Goal: Task Accomplishment & Management: Use online tool/utility

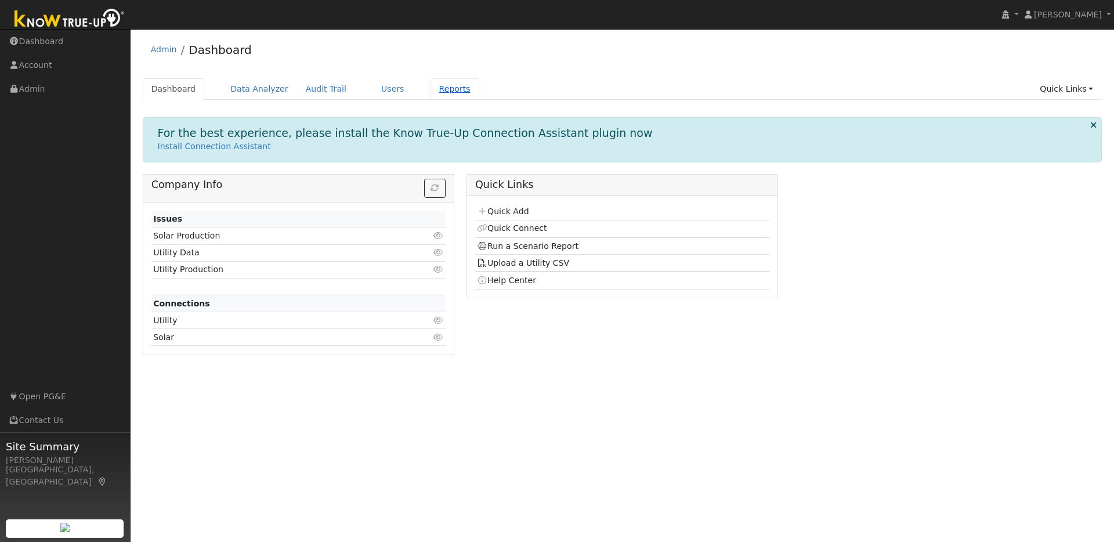
click at [448, 89] on link "Reports" at bounding box center [454, 88] width 49 height 21
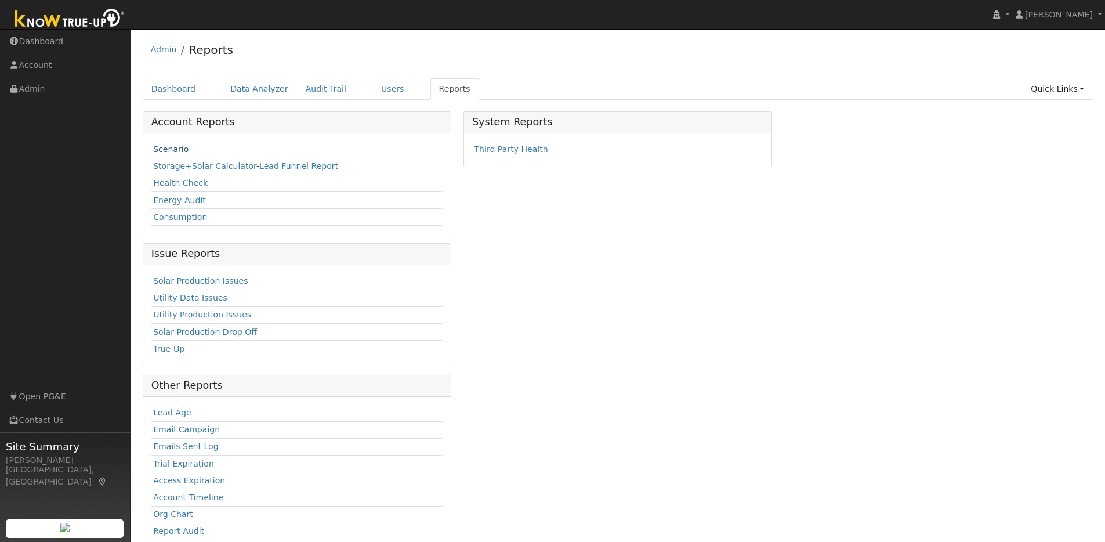
click at [182, 152] on link "Scenario" at bounding box center [170, 148] width 35 height 9
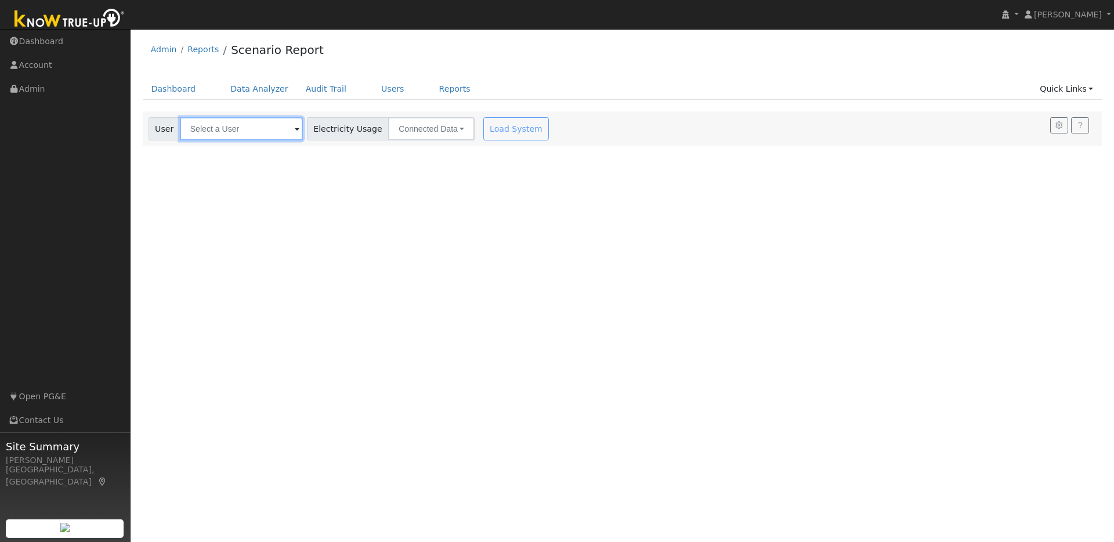
click at [267, 131] on input "text" at bounding box center [241, 128] width 123 height 23
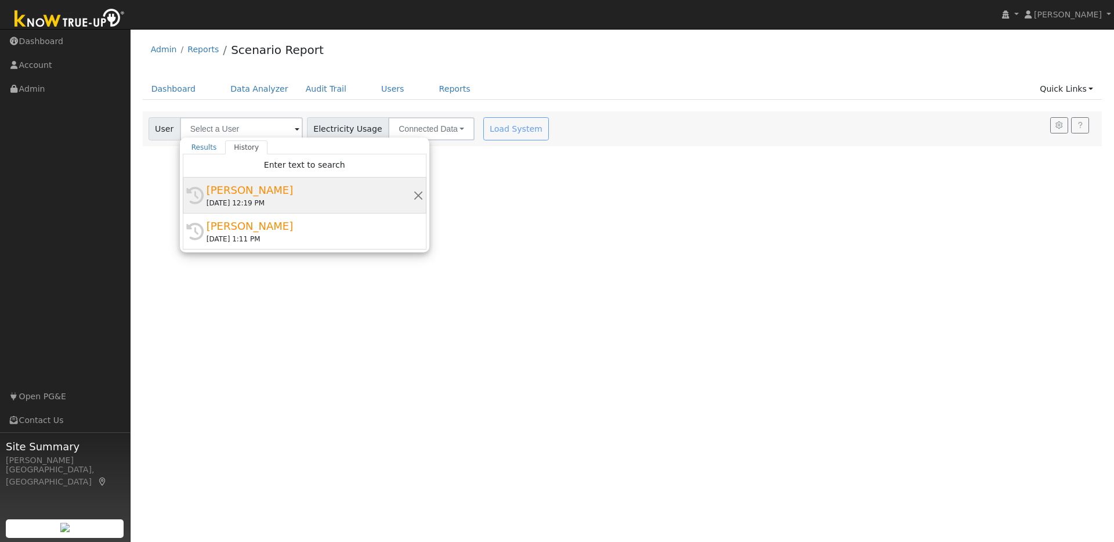
click at [275, 194] on div "Lomo Smith" at bounding box center [310, 190] width 207 height 16
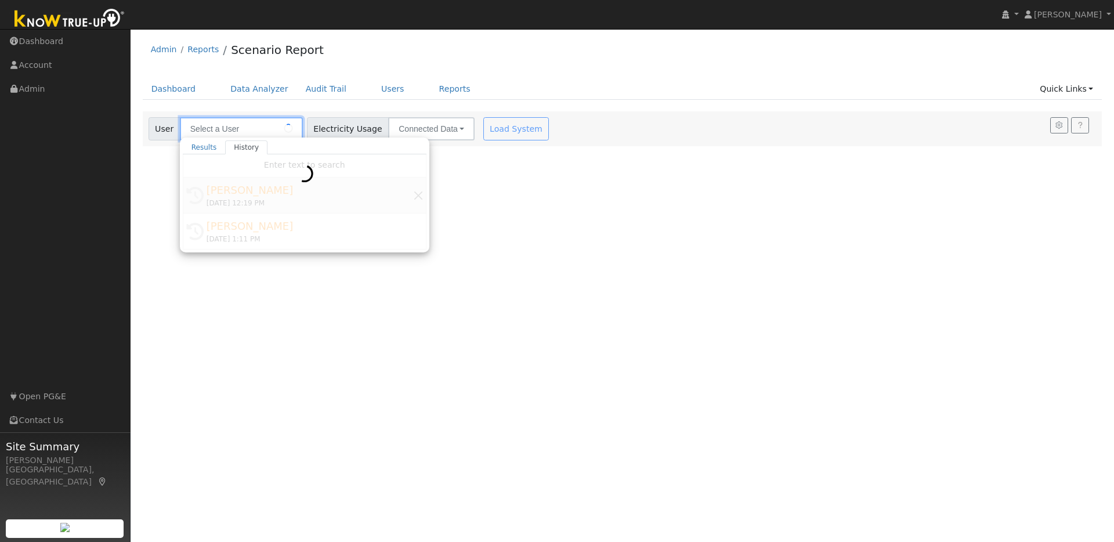
type input "Lomo Smith"
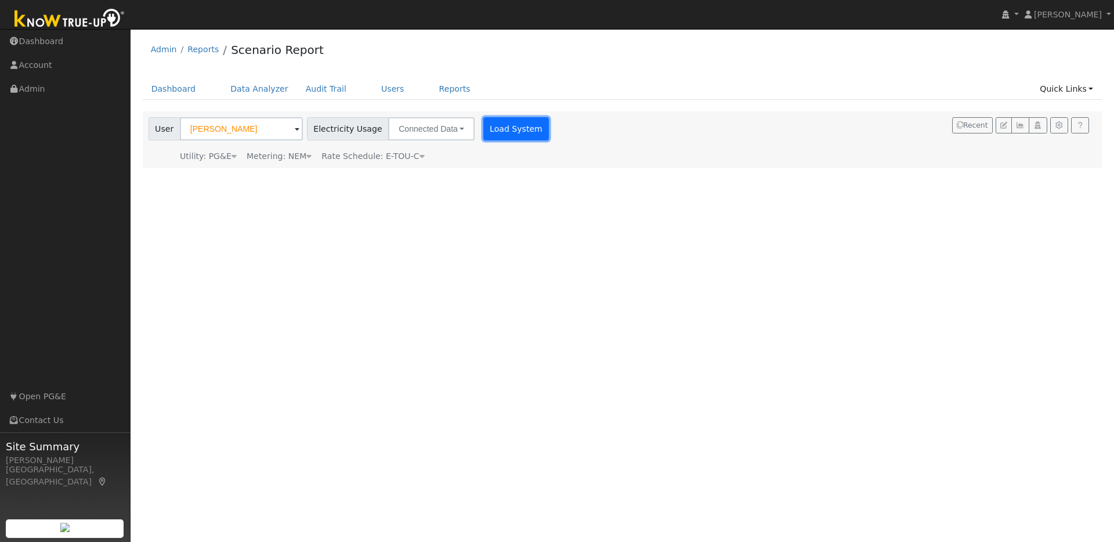
click at [498, 127] on button "Load System" at bounding box center [516, 128] width 66 height 23
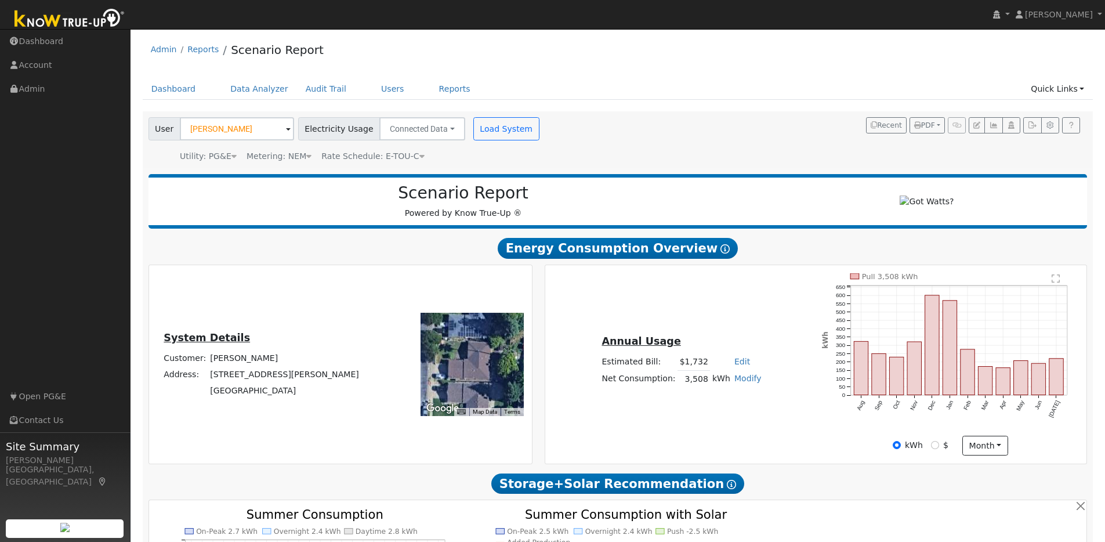
click at [742, 383] on link "Modify" at bounding box center [748, 378] width 27 height 9
click at [718, 403] on link "Add Consumption" at bounding box center [706, 397] width 97 height 16
type input "3508"
type input "1"
type input "3509"
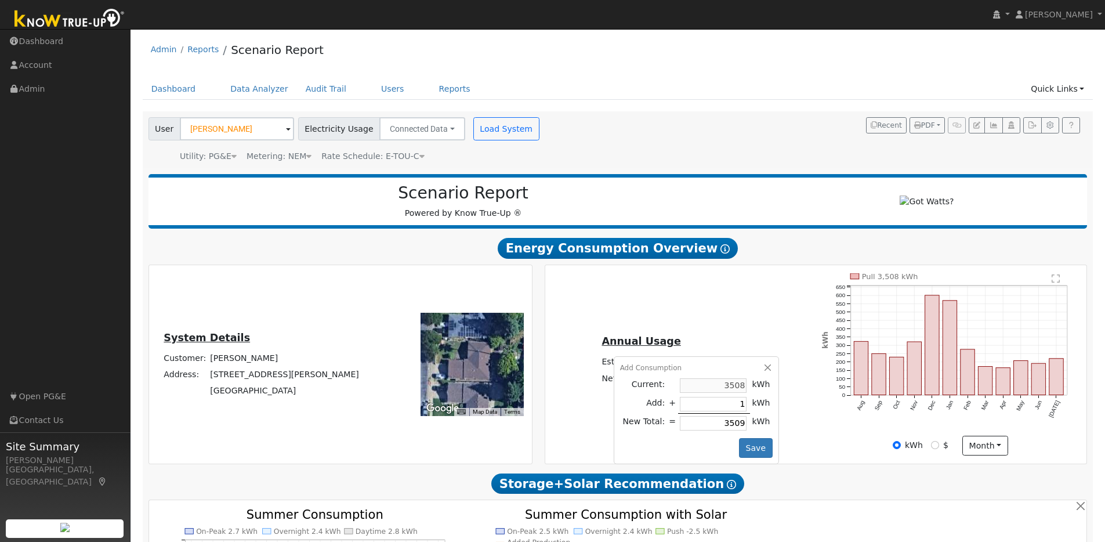
type input "16"
type input "3524"
type input "160"
type input "3668"
type input "1600"
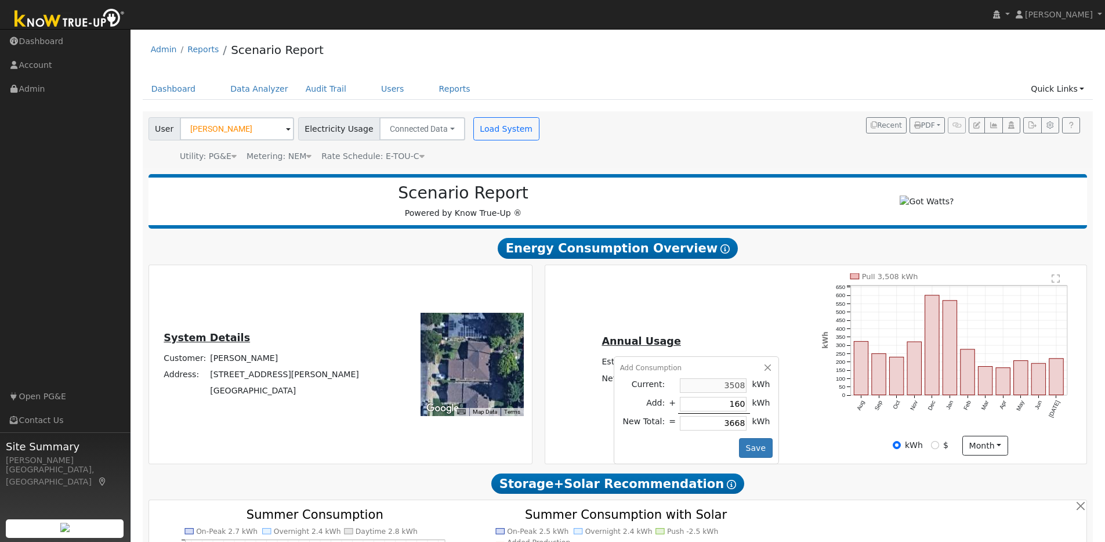
type input "5108"
type input "16000"
type input "19508"
type input "16000"
click at [757, 451] on button "Save" at bounding box center [756, 448] width 34 height 20
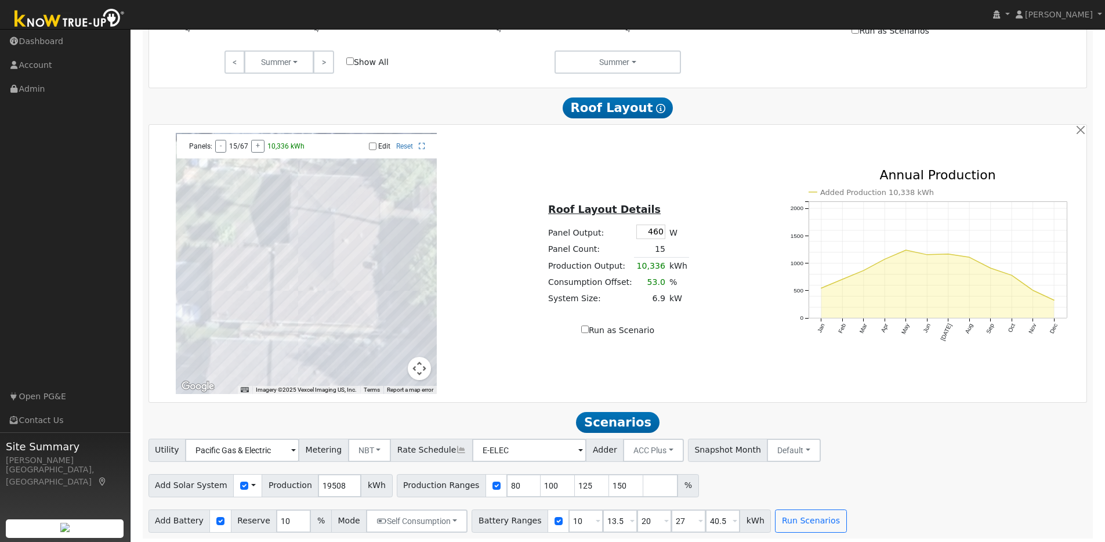
scroll to position [655, 0]
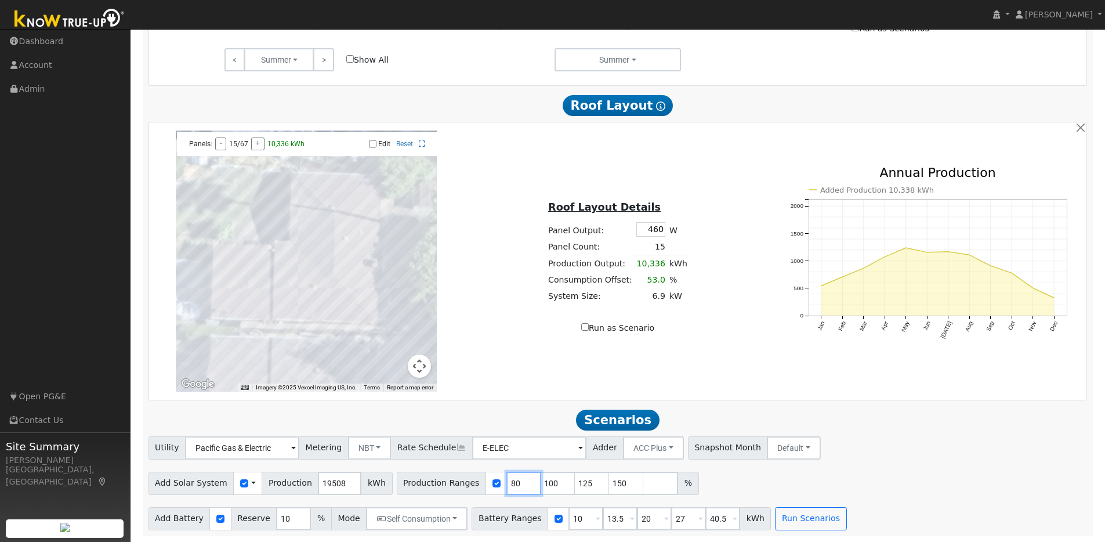
click at [508, 483] on input "80" at bounding box center [523, 483] width 35 height 23
type input "100"
type input "125"
type input "150"
type input "100"
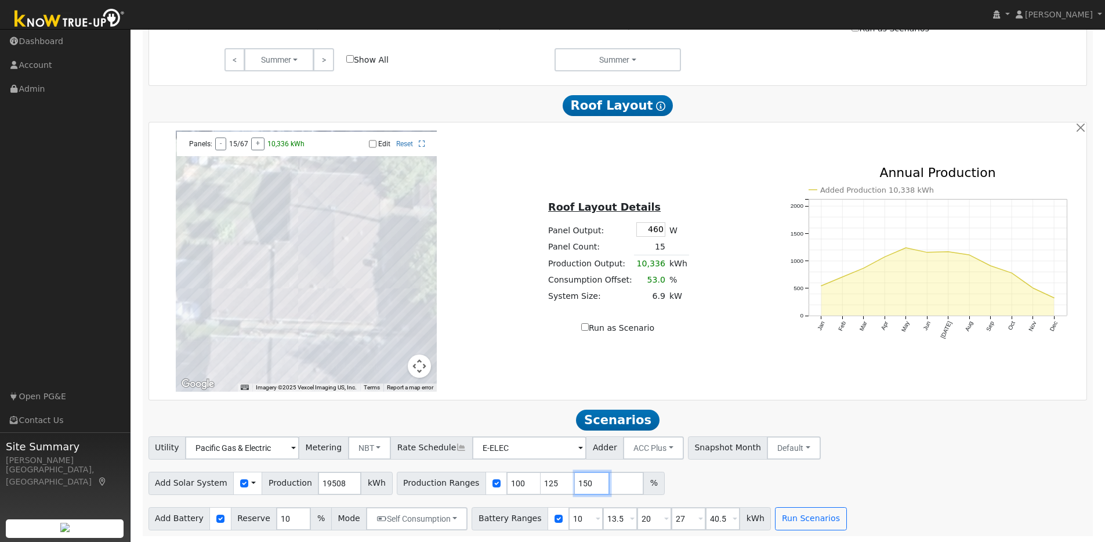
click at [578, 483] on input "150" at bounding box center [592, 483] width 35 height 23
type input "1"
click at [663, 483] on div "Add Solar System Use CSV Data Production 19508 kWh Production Ranges 100 125 %" at bounding box center [617, 481] width 943 height 27
click at [577, 519] on input "10" at bounding box center [586, 518] width 35 height 23
type input "13.5"
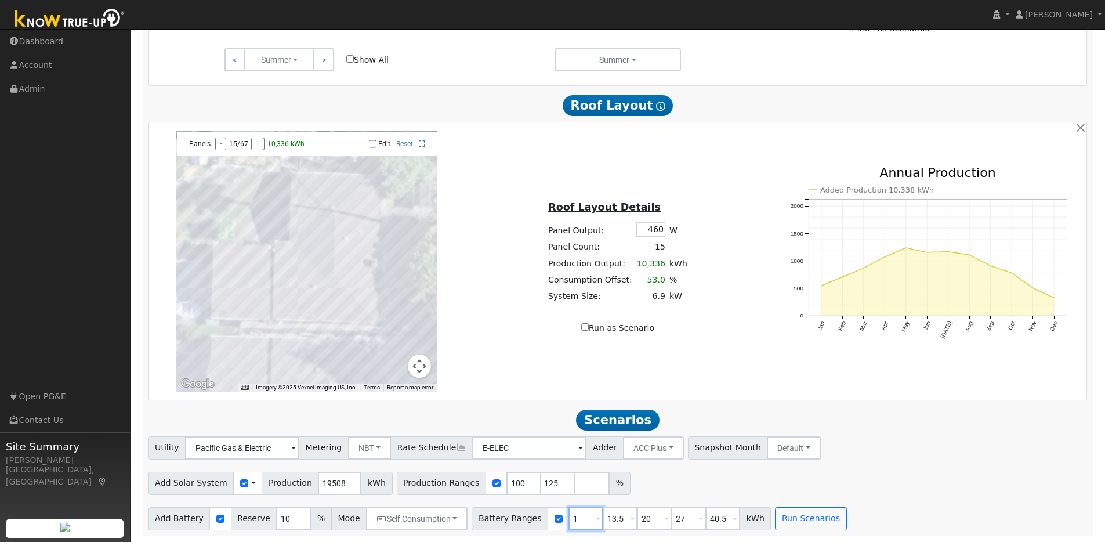
type input "20"
type input "27"
type input "40.5"
drag, startPoint x: 581, startPoint y: 518, endPoint x: 594, endPoint y: 517, distance: 12.8
click at [582, 518] on input "13.5" at bounding box center [586, 518] width 35 height 23
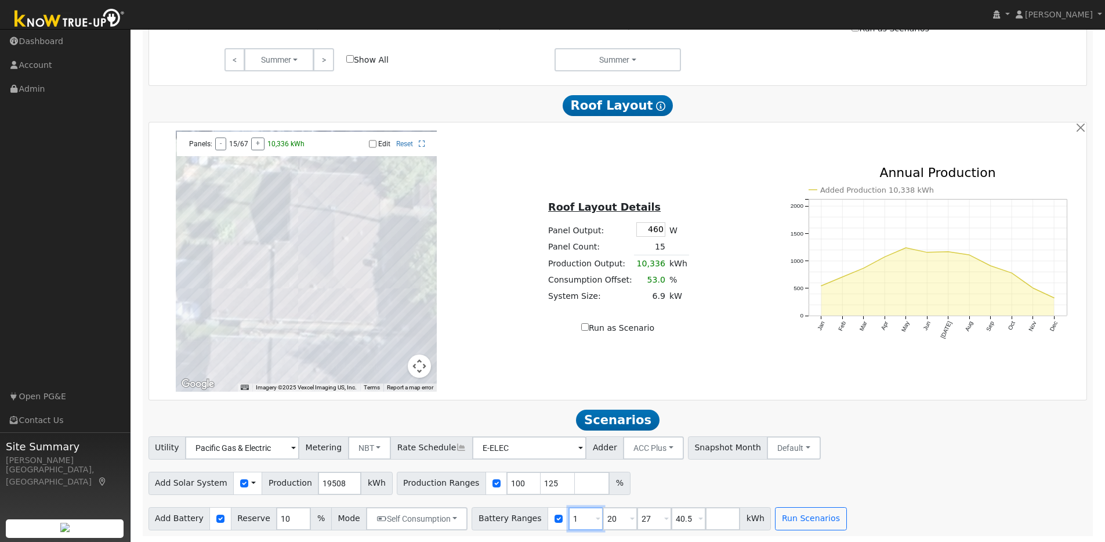
type input "20"
type input "27"
type input "40.5"
type input "20"
click at [928, 475] on div "Add Solar System Use CSV Data Production 19508 kWh Production Ranges 100 125 %" at bounding box center [617, 481] width 943 height 27
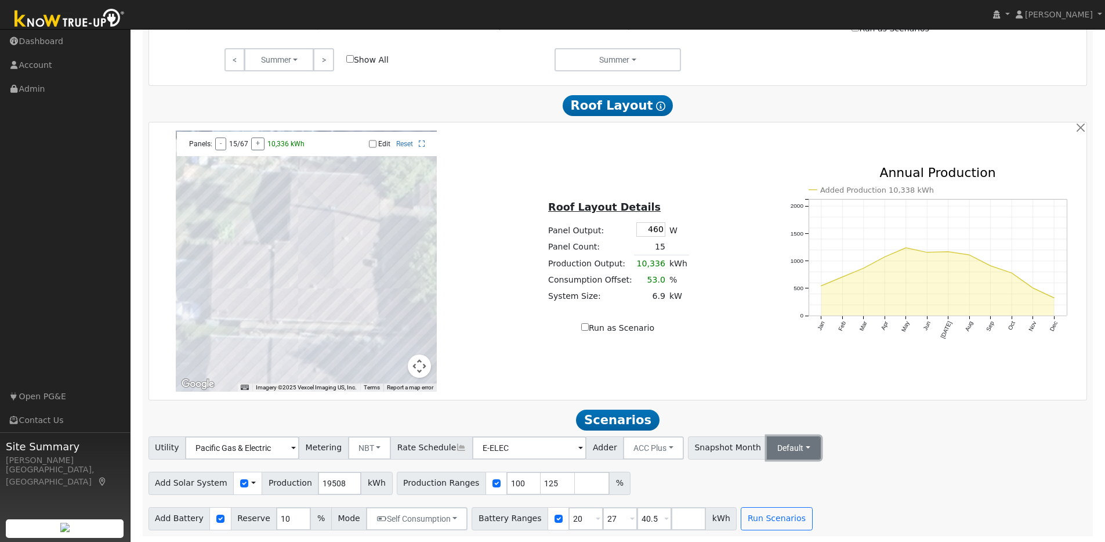
click at [772, 454] on button "Default" at bounding box center [794, 447] width 54 height 23
click at [764, 325] on link "Jun" at bounding box center [804, 324] width 81 height 16
click at [948, 446] on link "Save as default" at bounding box center [979, 448] width 63 height 12
click at [367, 451] on button "NBT" at bounding box center [370, 447] width 44 height 23
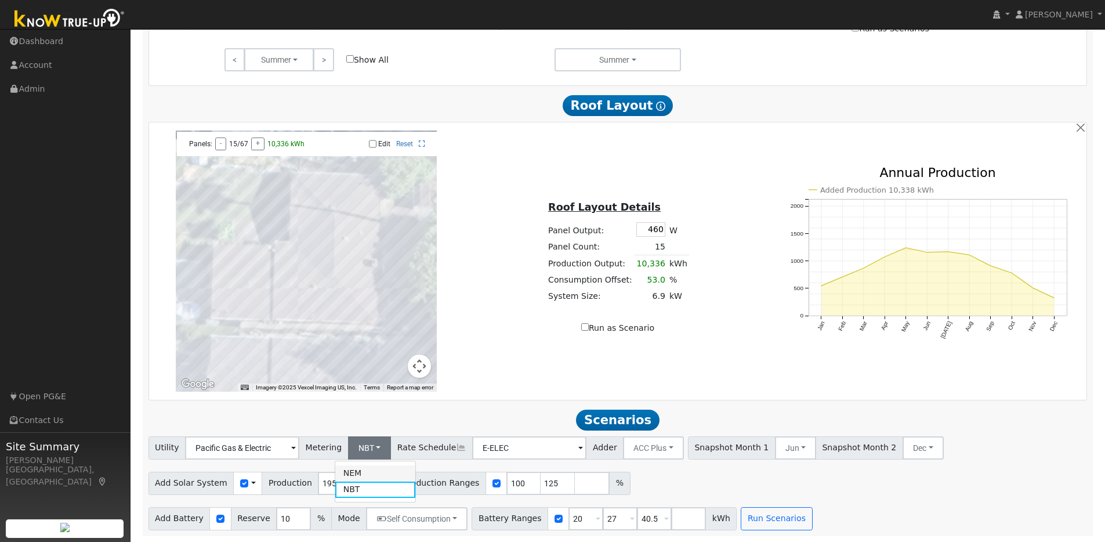
click at [361, 471] on link "NEM" at bounding box center [375, 473] width 81 height 16
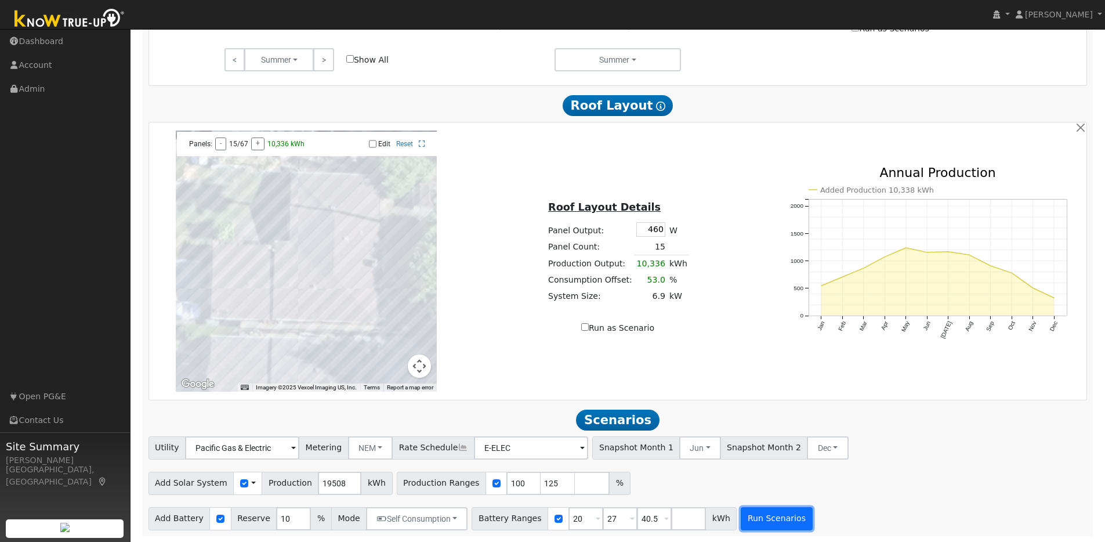
click at [764, 519] on button "Run Scenarios" at bounding box center [776, 518] width 71 height 23
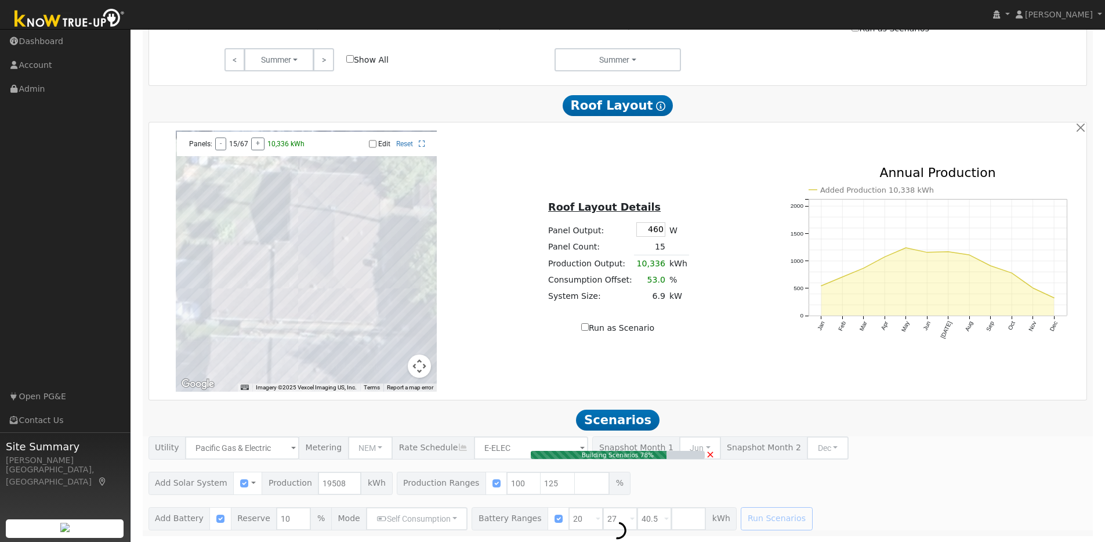
type input "16.3"
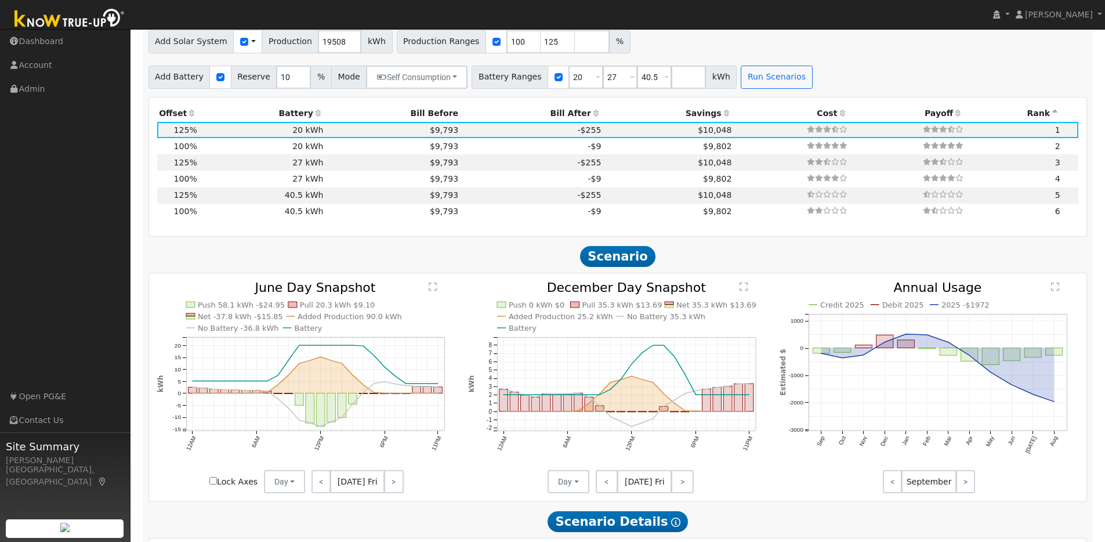
scroll to position [1097, 0]
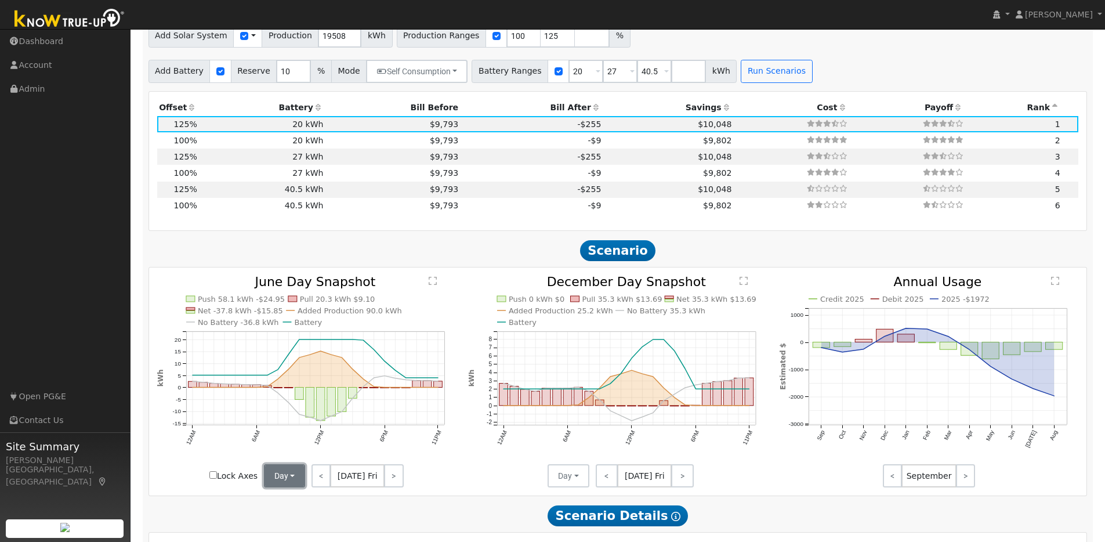
click at [298, 480] on button "Day" at bounding box center [285, 475] width 42 height 23
click at [301, 524] on link "Month Average" at bounding box center [305, 518] width 81 height 16
click at [241, 479] on input "Lock Axes" at bounding box center [239, 475] width 8 height 8
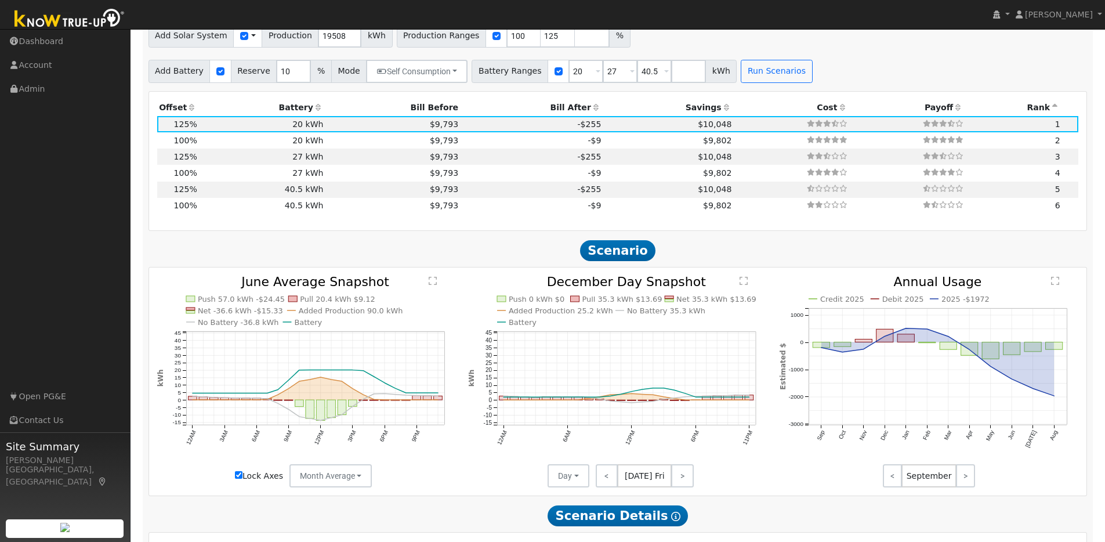
click at [241, 479] on input "Lock Axes" at bounding box center [239, 475] width 8 height 8
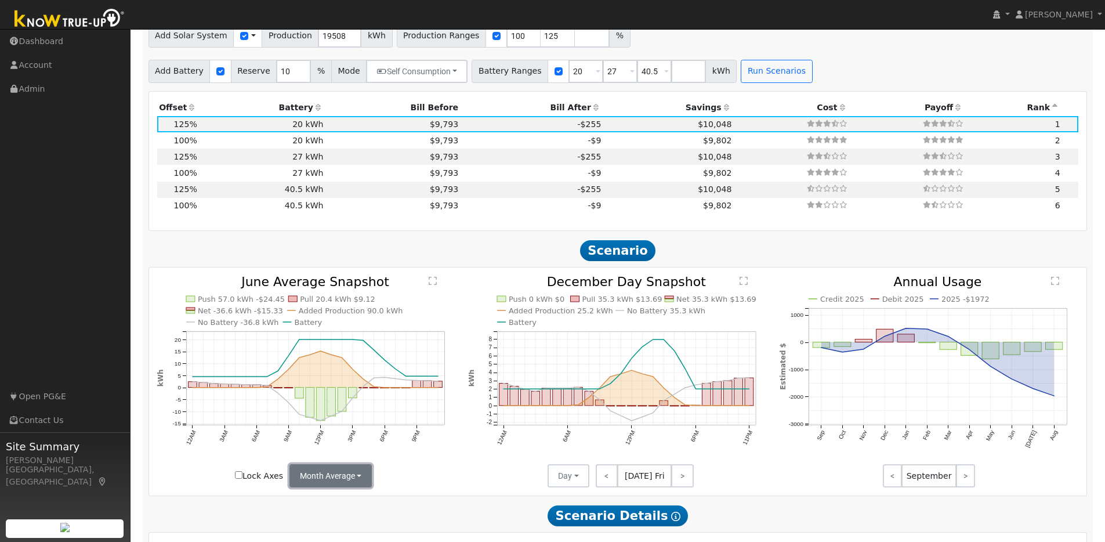
click at [353, 481] on button "Month Average" at bounding box center [331, 475] width 83 height 23
click at [301, 503] on link "Day" at bounding box center [330, 501] width 81 height 16
click at [217, 481] on label "Lock Axes" at bounding box center [233, 476] width 48 height 12
click at [217, 479] on input "Lock Axes" at bounding box center [213, 475] width 8 height 8
checkbox input "true"
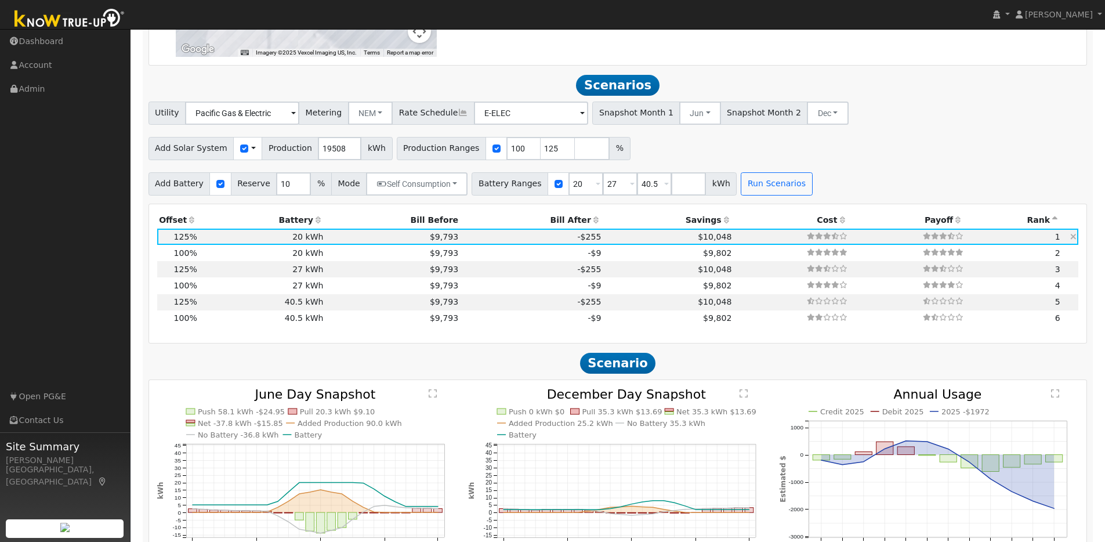
scroll to position [976, 0]
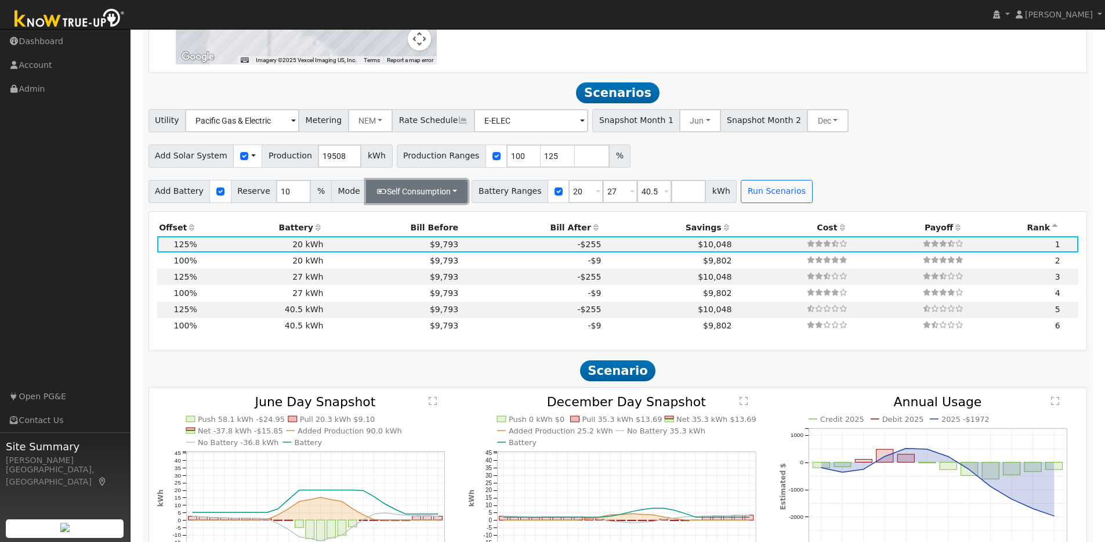
click at [432, 202] on button "Self Consumption" at bounding box center [417, 191] width 102 height 23
click at [420, 222] on link "Self Consumption" at bounding box center [408, 217] width 99 height 16
click at [314, 231] on icon at bounding box center [318, 227] width 10 height 8
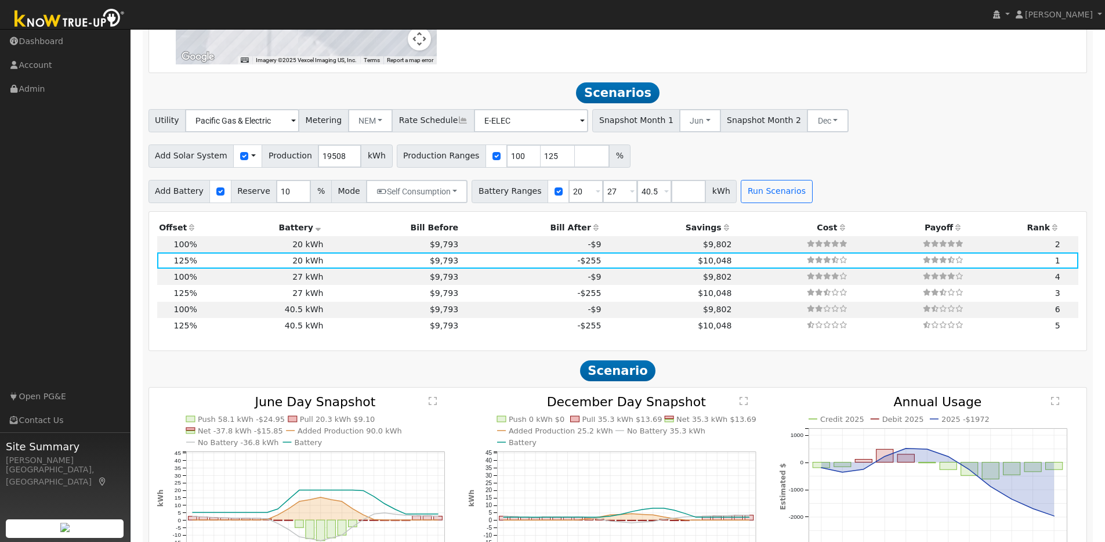
click at [314, 231] on icon at bounding box center [318, 227] width 10 height 8
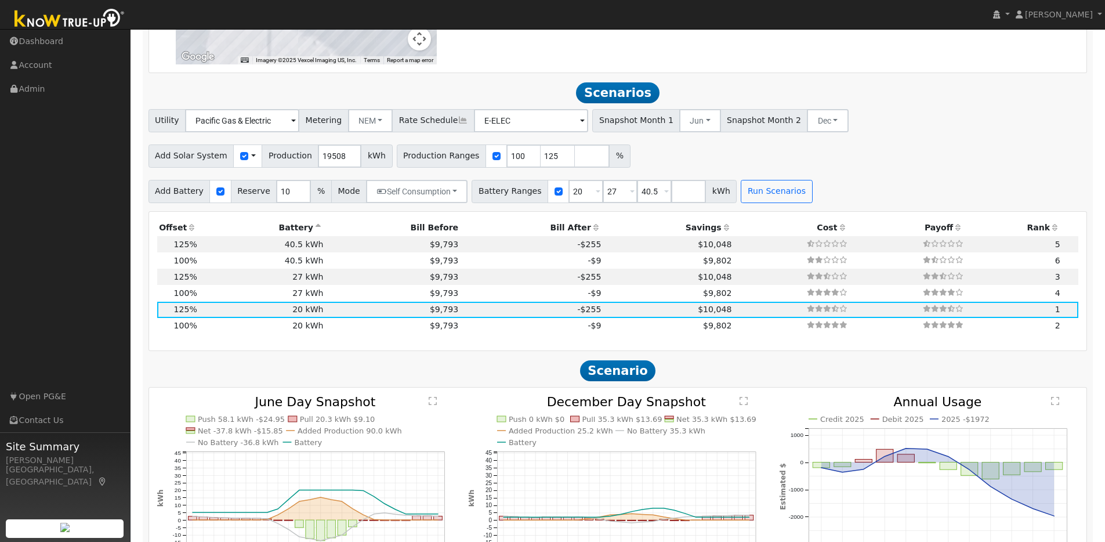
click at [191, 231] on icon at bounding box center [192, 227] width 10 height 8
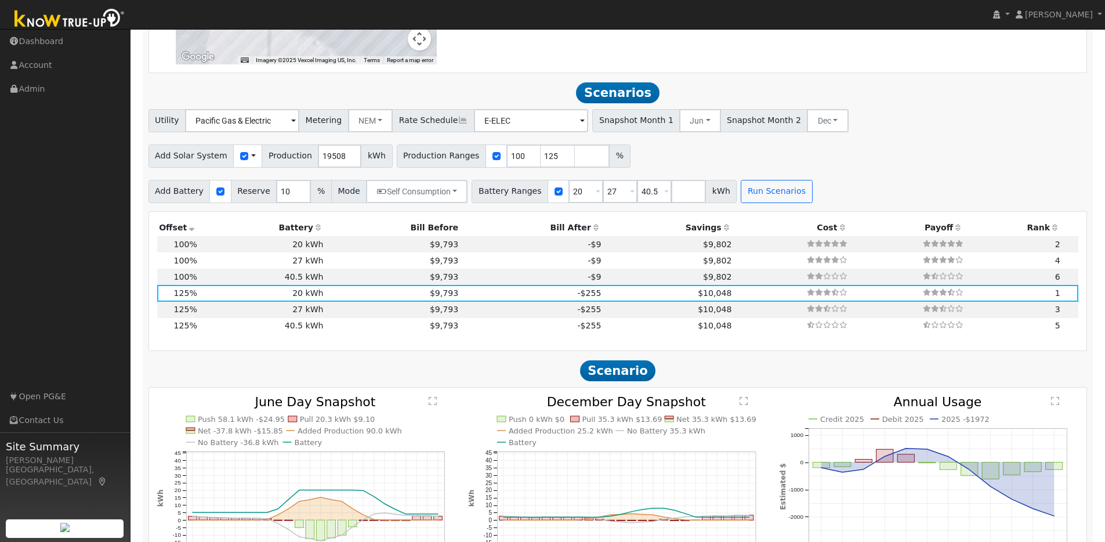
click at [191, 231] on icon at bounding box center [192, 227] width 10 height 8
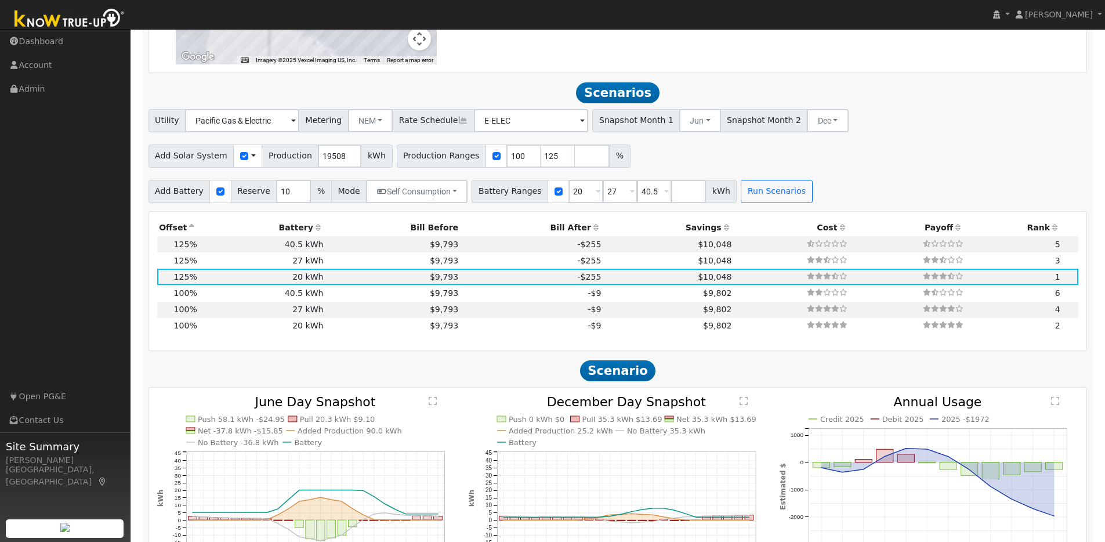
click at [313, 231] on icon at bounding box center [318, 227] width 10 height 8
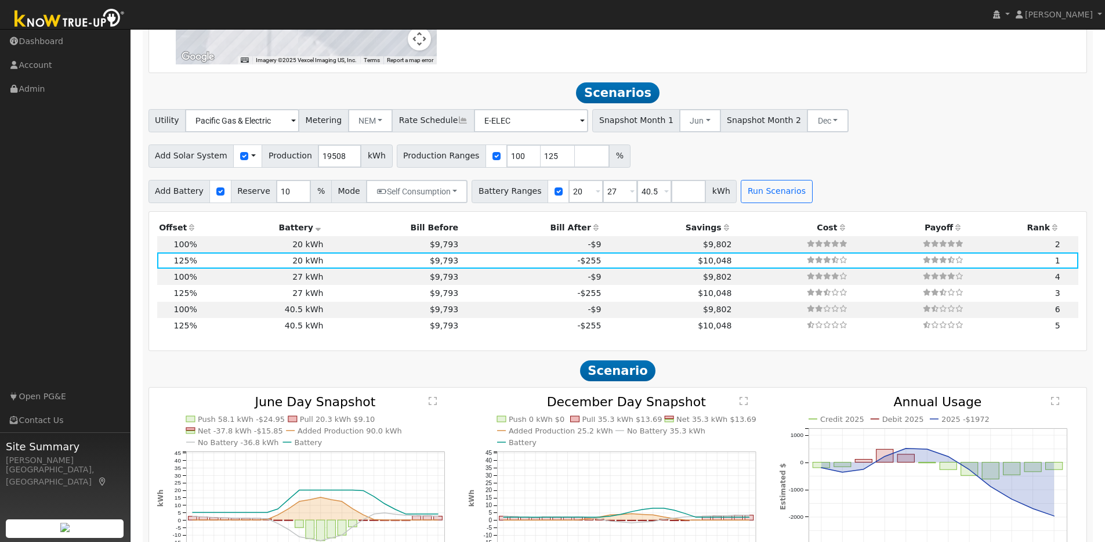
click at [313, 231] on icon at bounding box center [318, 227] width 10 height 8
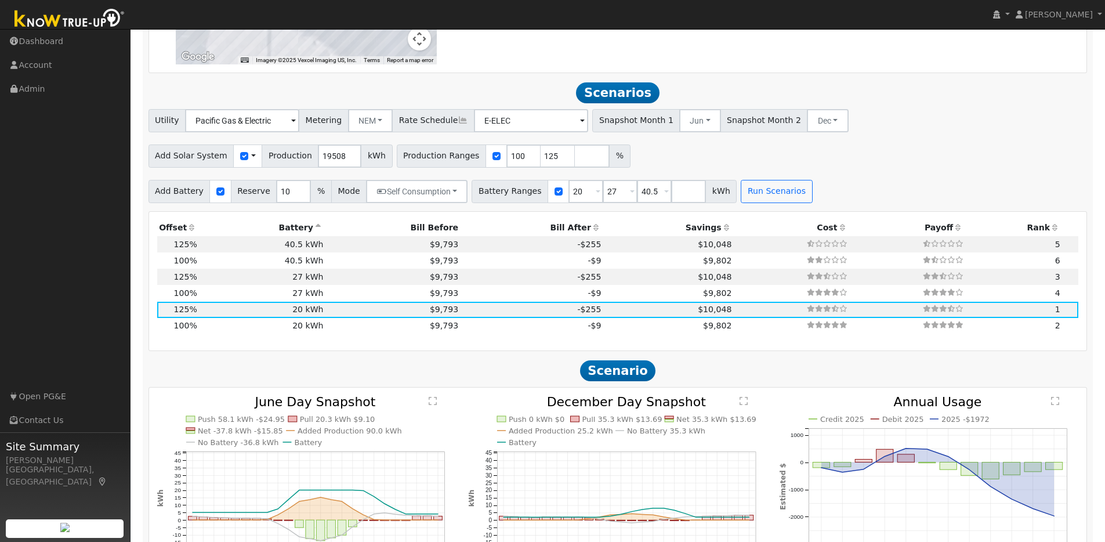
click at [314, 231] on icon at bounding box center [318, 227] width 10 height 8
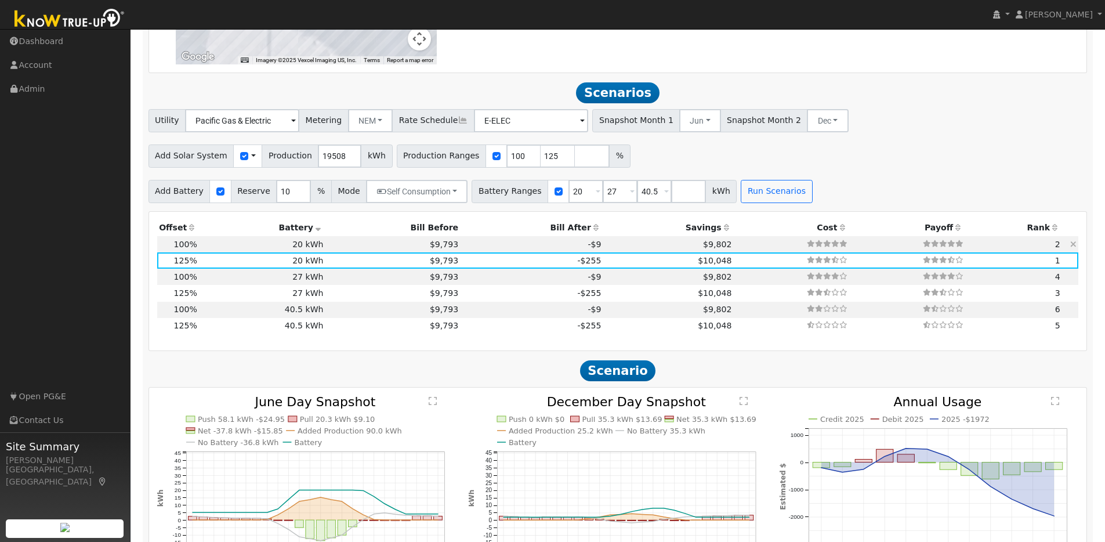
click at [608, 249] on td "$9,802" at bounding box center [668, 244] width 131 height 16
type input "13.0"
type input "$40,317"
type input "$18,155"
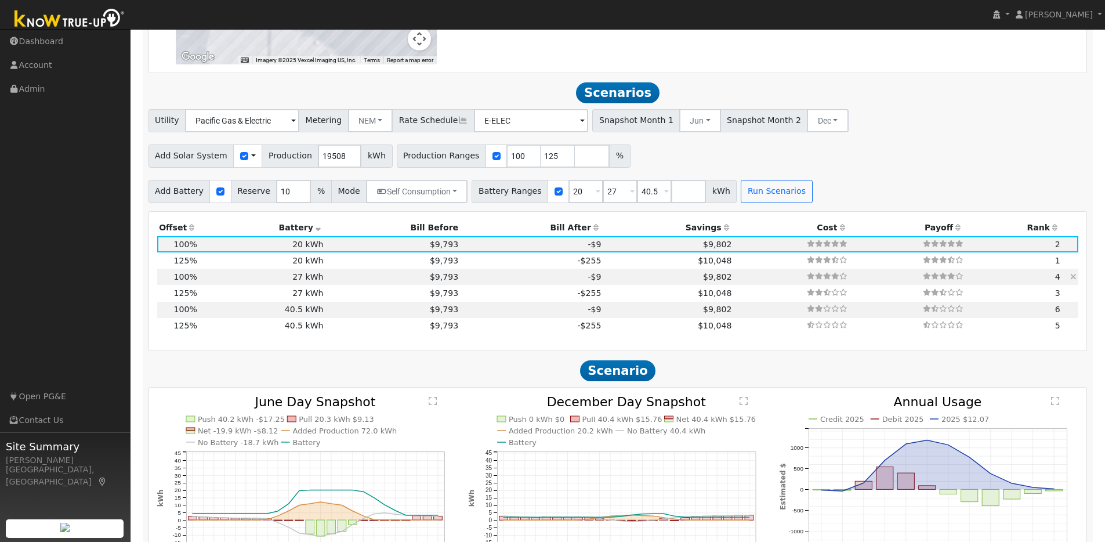
click at [747, 282] on td at bounding box center [792, 277] width 116 height 16
type input "$27,270"
type input "$20,276"
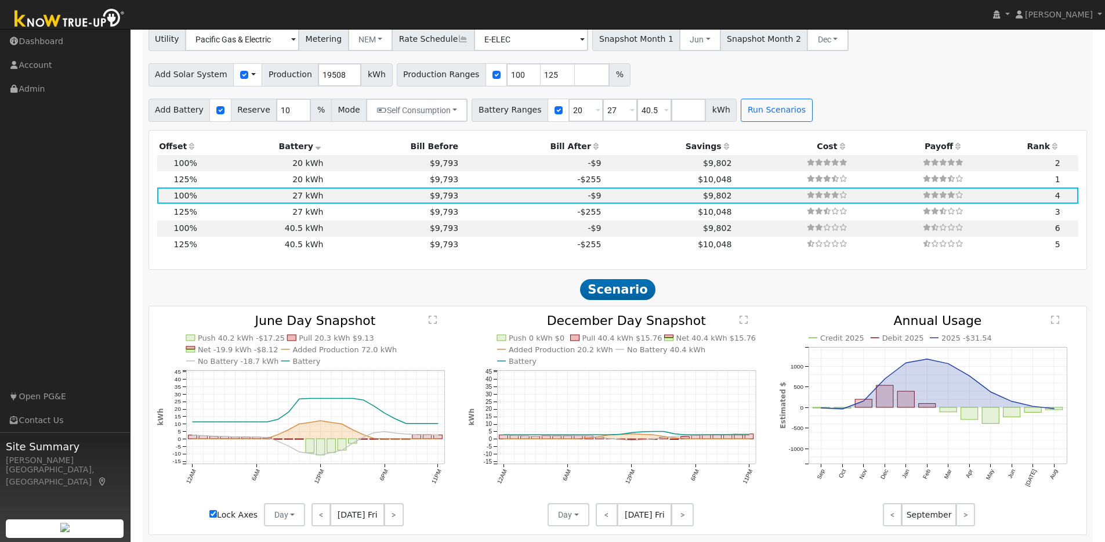
scroll to position [1065, 0]
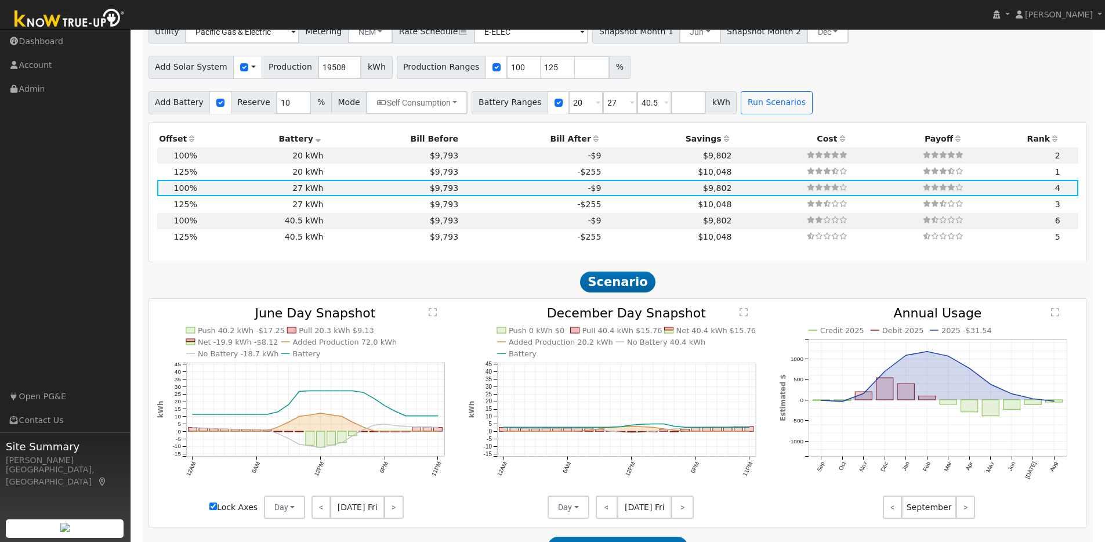
click at [55, 26] on img at bounding box center [70, 19] width 122 height 26
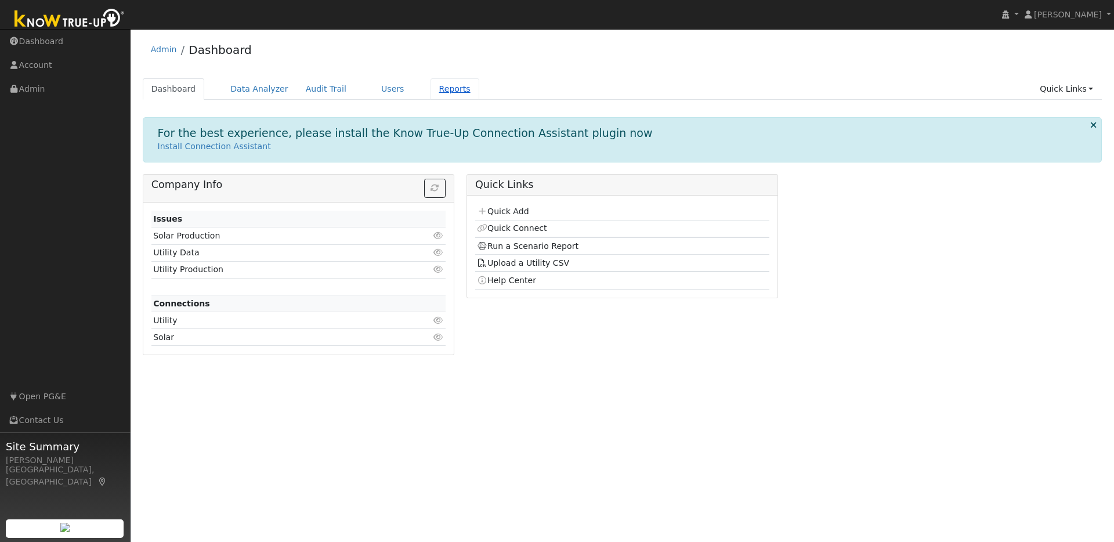
click at [442, 92] on link "Reports" at bounding box center [454, 88] width 49 height 21
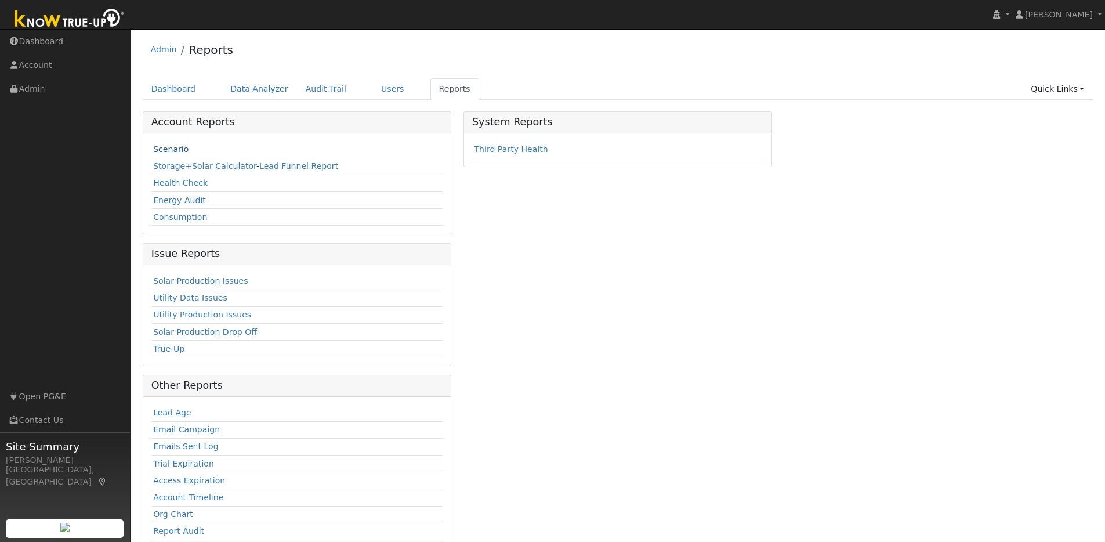
click at [171, 145] on link "Scenario" at bounding box center [170, 148] width 35 height 9
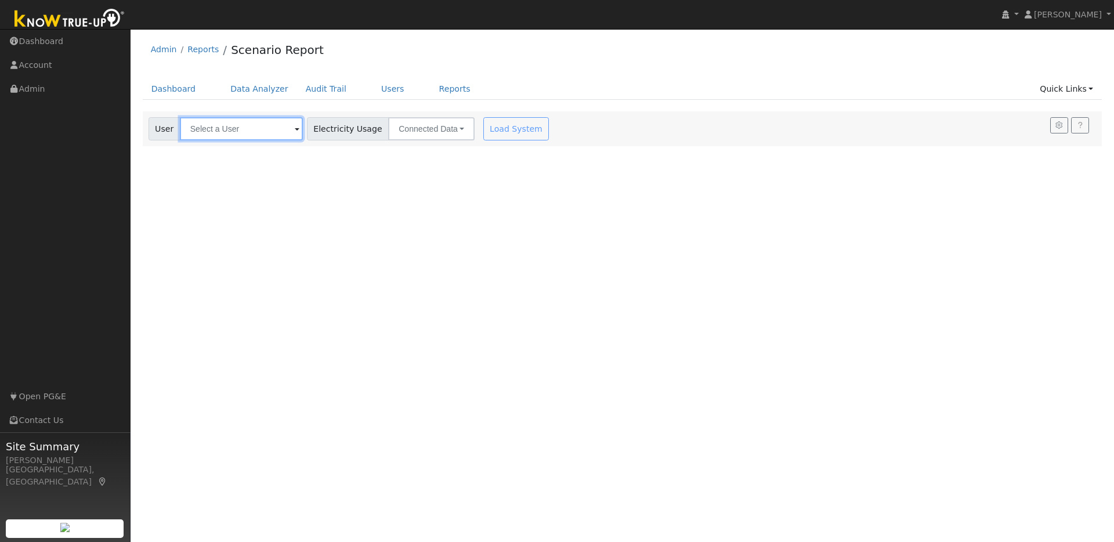
click at [267, 132] on input "text" at bounding box center [241, 128] width 123 height 23
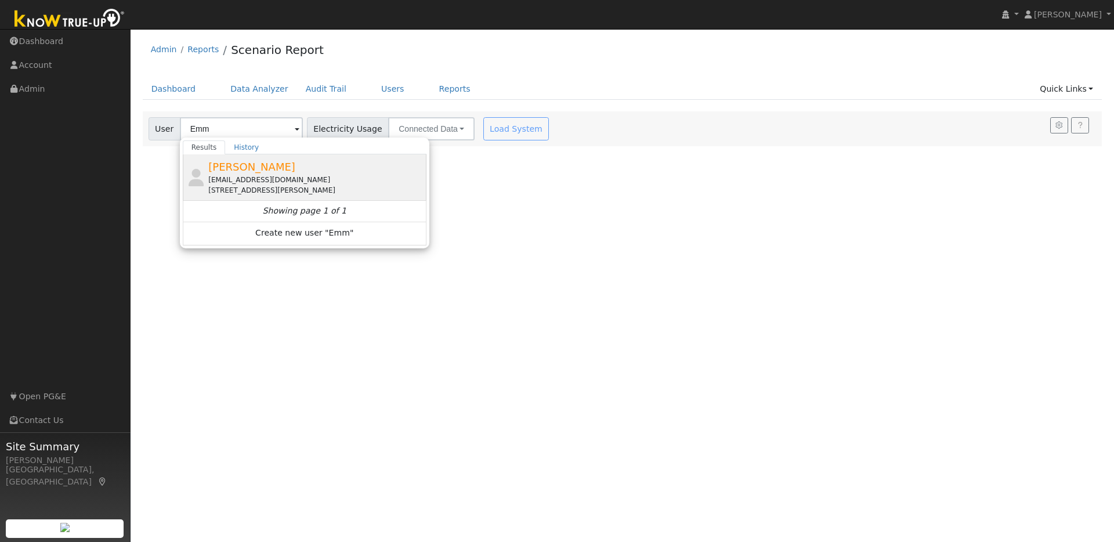
click at [306, 172] on div "[PERSON_NAME] [PERSON_NAME][EMAIL_ADDRESS][DOMAIN_NAME] [STREET_ADDRESS][PERSON…" at bounding box center [315, 177] width 215 height 37
type input "[PERSON_NAME]"
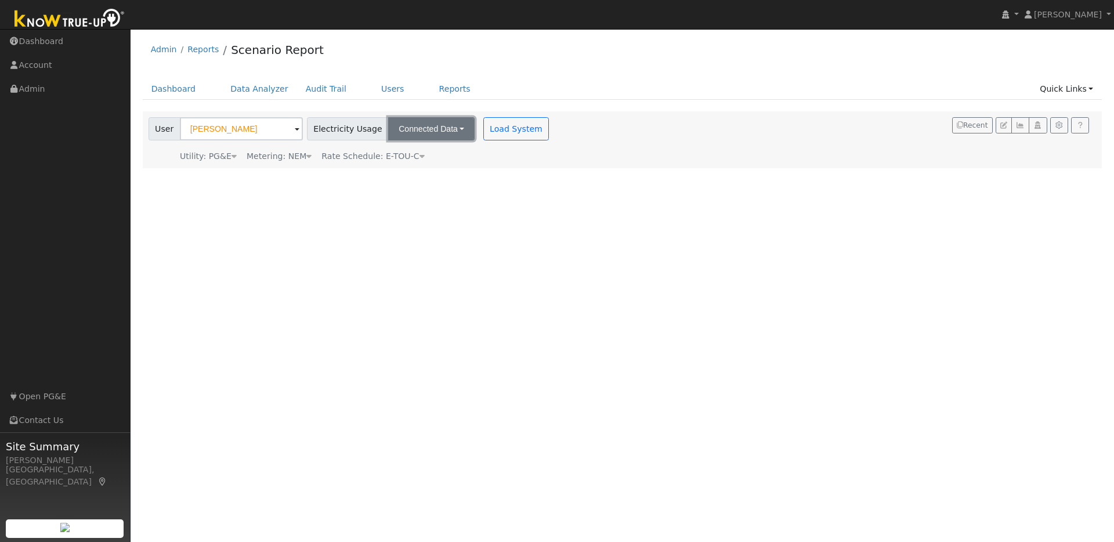
click at [441, 128] on button "Connected Data" at bounding box center [431, 128] width 86 height 23
click at [416, 187] on link "CSV Data" at bounding box center [433, 187] width 82 height 16
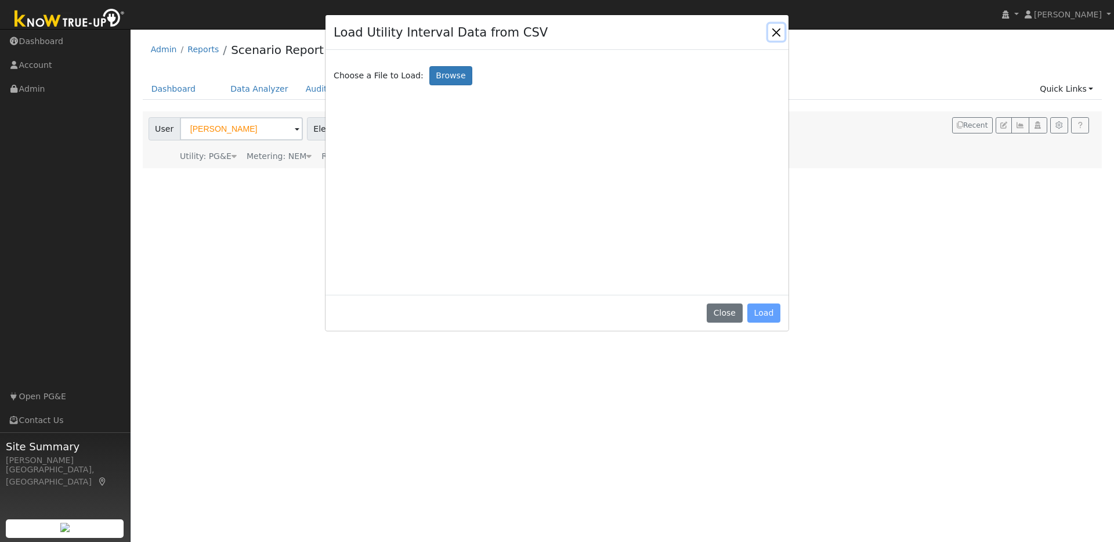
click at [775, 33] on button "Close" at bounding box center [776, 32] width 16 height 16
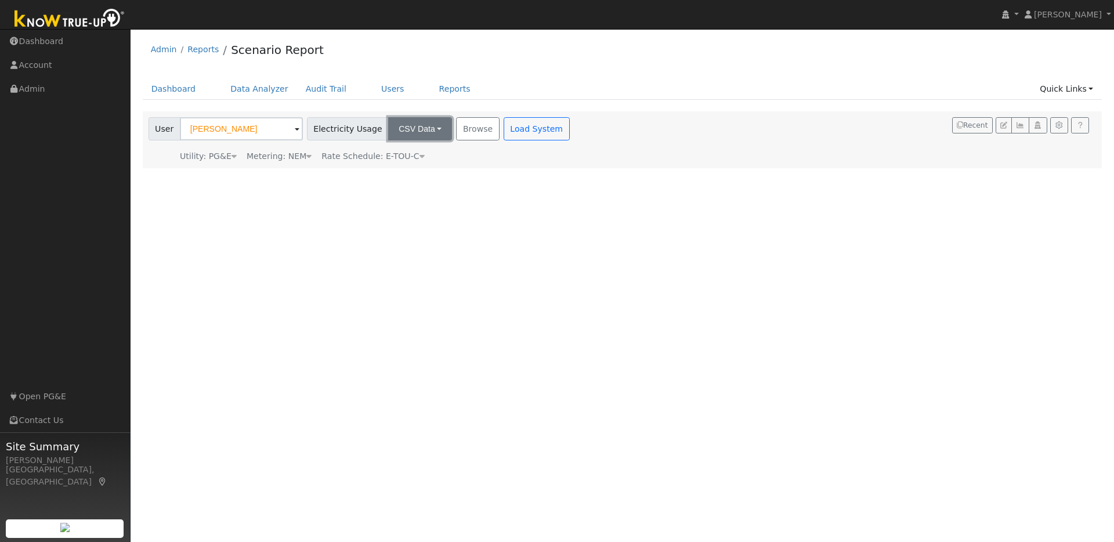
click at [414, 127] on button "CSV Data" at bounding box center [420, 128] width 64 height 23
click at [392, 154] on link "Connected Data" at bounding box center [411, 154] width 82 height 16
click at [506, 131] on button "Load System" at bounding box center [516, 128] width 66 height 23
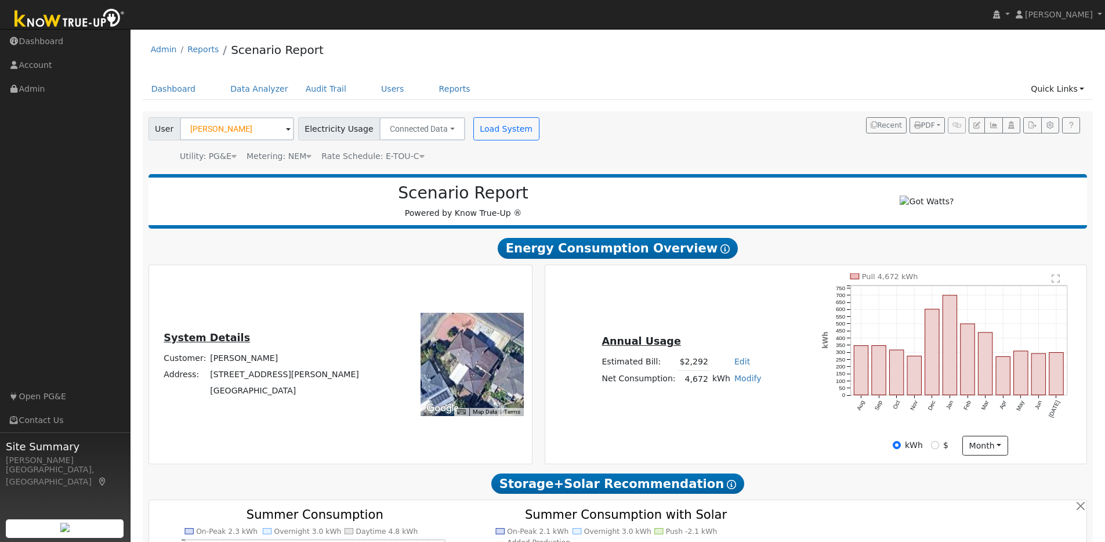
click at [740, 382] on link "Modify" at bounding box center [748, 378] width 27 height 9
click at [722, 426] on link "Add Electric Vehicle" at bounding box center [707, 422] width 97 height 16
click at [681, 390] on input "200" at bounding box center [655, 385] width 67 height 15
type input "210"
click at [753, 417] on button "Save" at bounding box center [756, 410] width 34 height 20
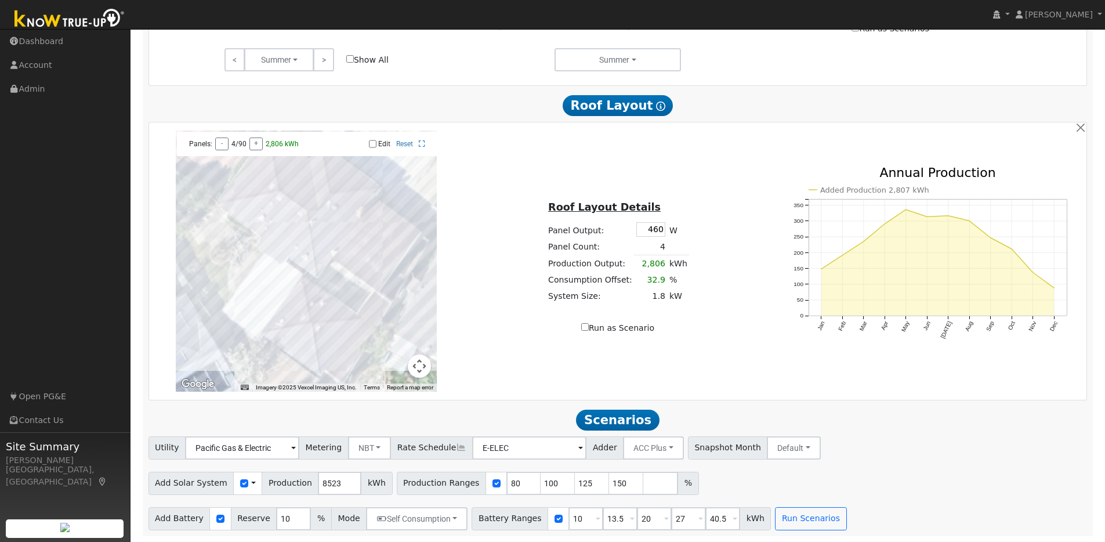
scroll to position [655, 0]
click at [506, 482] on input "80" at bounding box center [523, 483] width 35 height 23
type input "100"
type input "125"
type input "150"
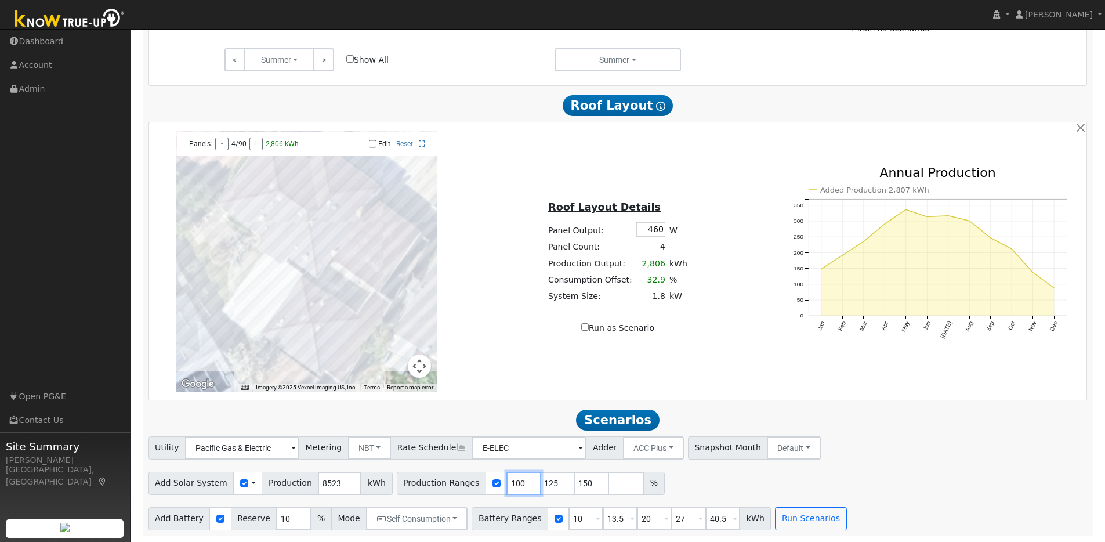
type input "100"
click at [835, 444] on div "Utility Pacific Gas & Electric Metering NBT NEM NBT Rate Schedule E-ELEC Adder …" at bounding box center [617, 445] width 943 height 27
click at [299, 448] on input "E-ELEC" at bounding box center [242, 447] width 114 height 23
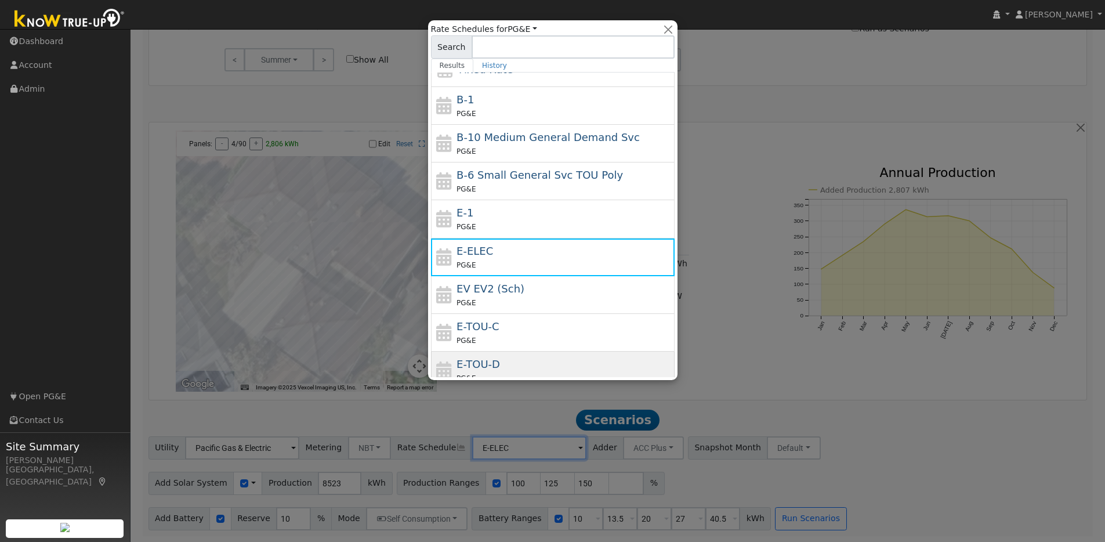
scroll to position [127, 0]
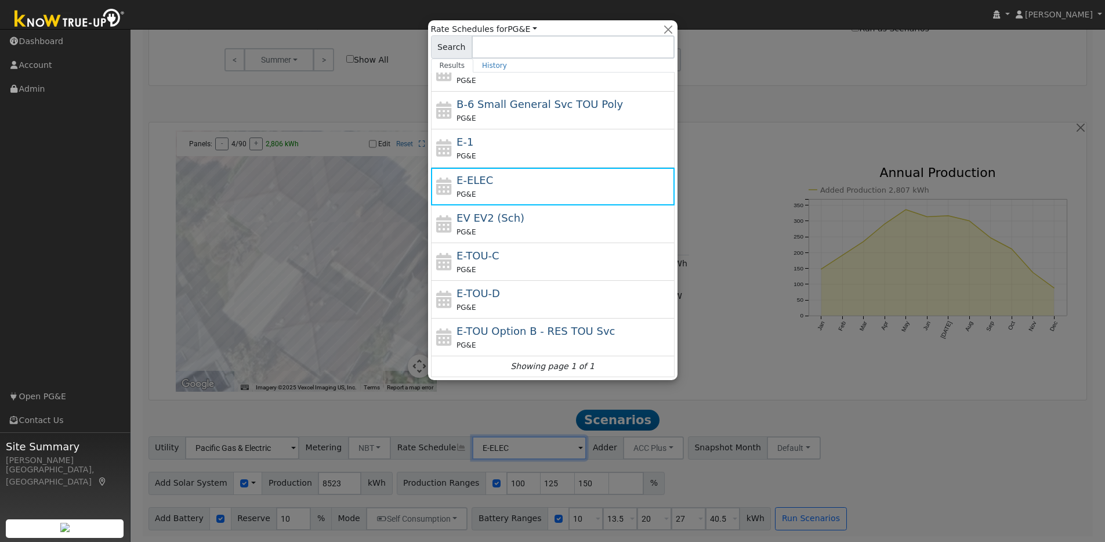
click at [514, 186] on div "E-ELEC PG&E" at bounding box center [564, 186] width 215 height 28
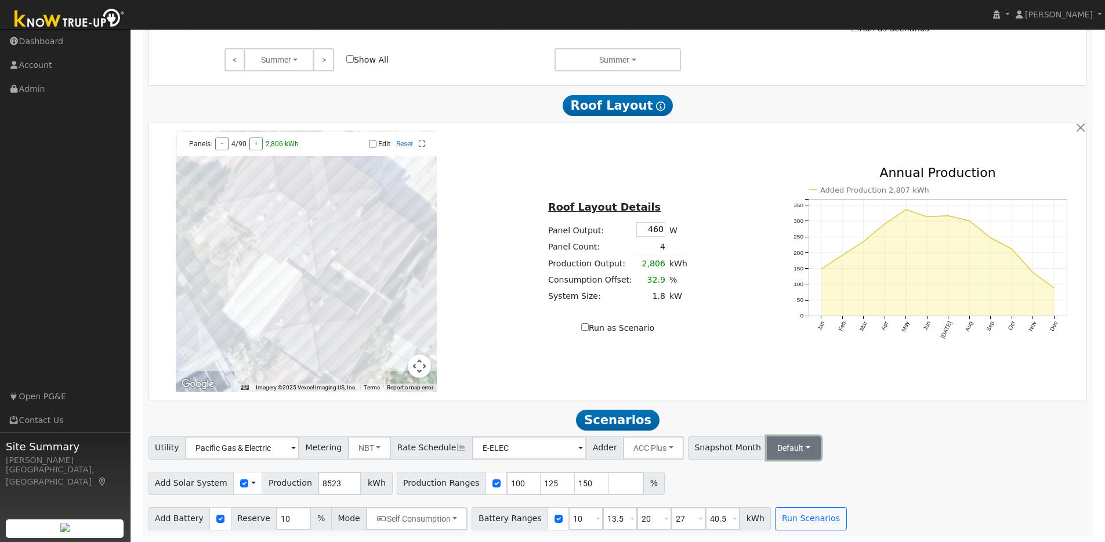
click at [767, 448] on button "Default" at bounding box center [794, 447] width 54 height 23
click at [764, 322] on link "Jun" at bounding box center [804, 324] width 81 height 16
click at [933, 447] on div "Utility Pacific Gas & Electric Metering NBT NEM NBT Rate Schedule E-ELEC Adder …" at bounding box center [617, 445] width 943 height 27
click at [903, 450] on button "Dec" at bounding box center [923, 447] width 41 height 23
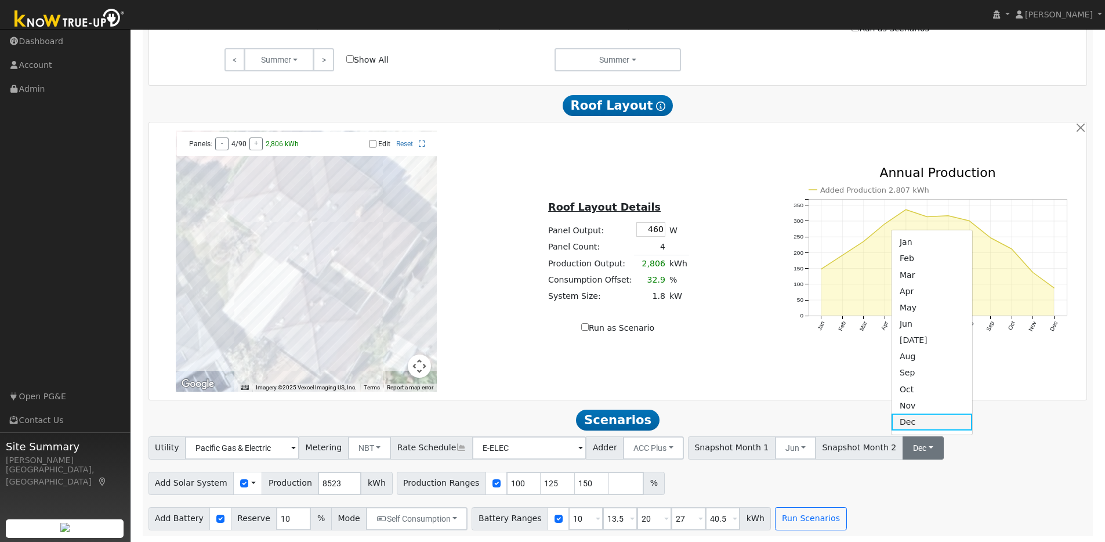
click at [892, 424] on link "Dec" at bounding box center [932, 422] width 81 height 16
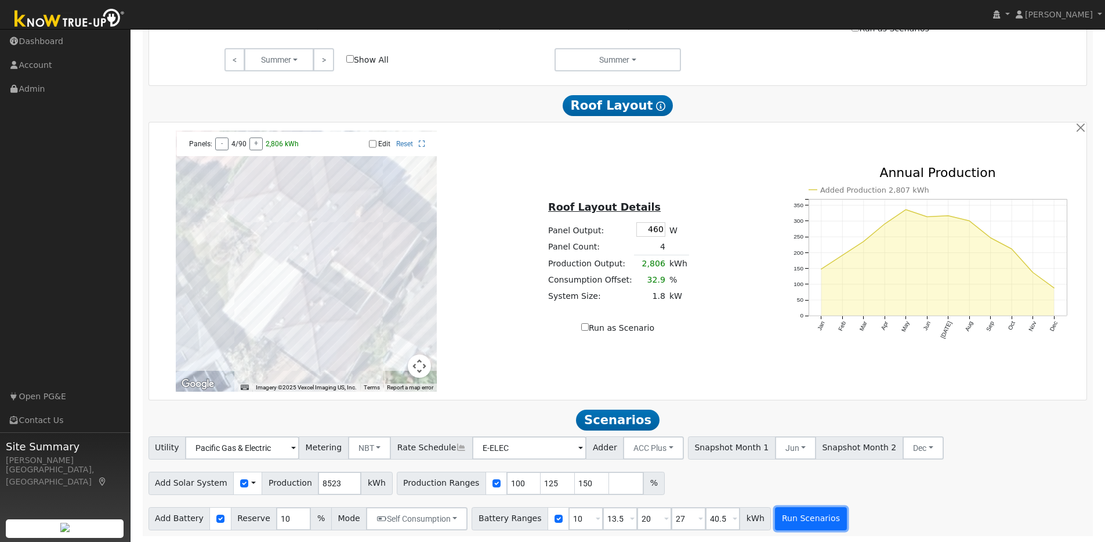
click at [801, 515] on button "Run Scenarios" at bounding box center [810, 518] width 71 height 23
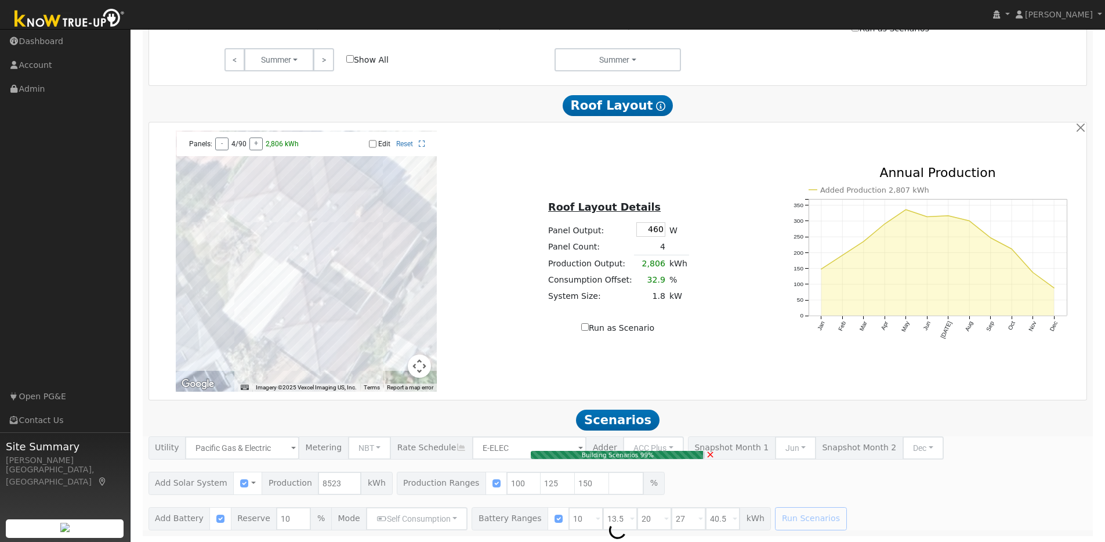
type input "8.5"
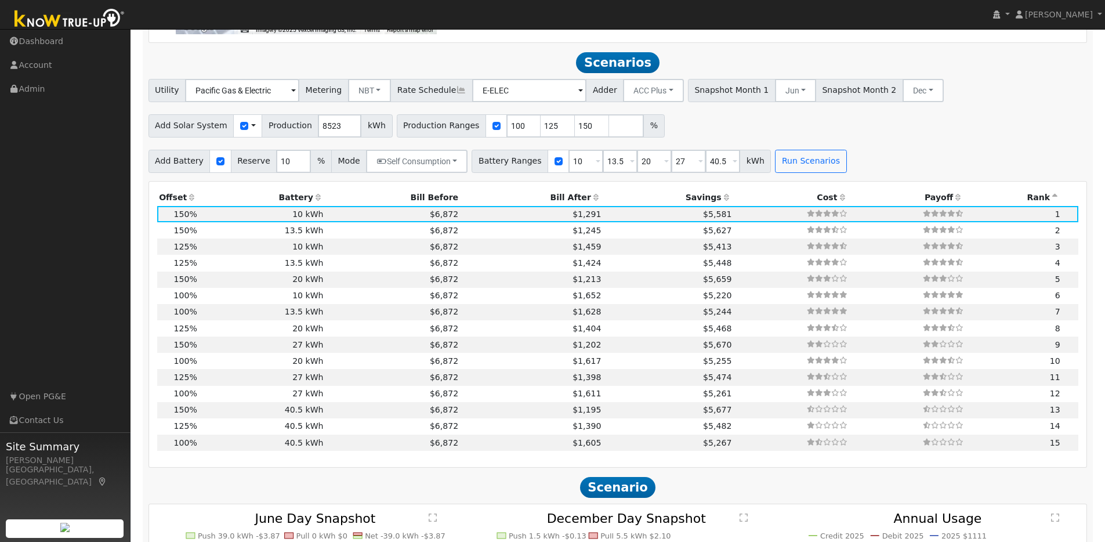
scroll to position [1029, 0]
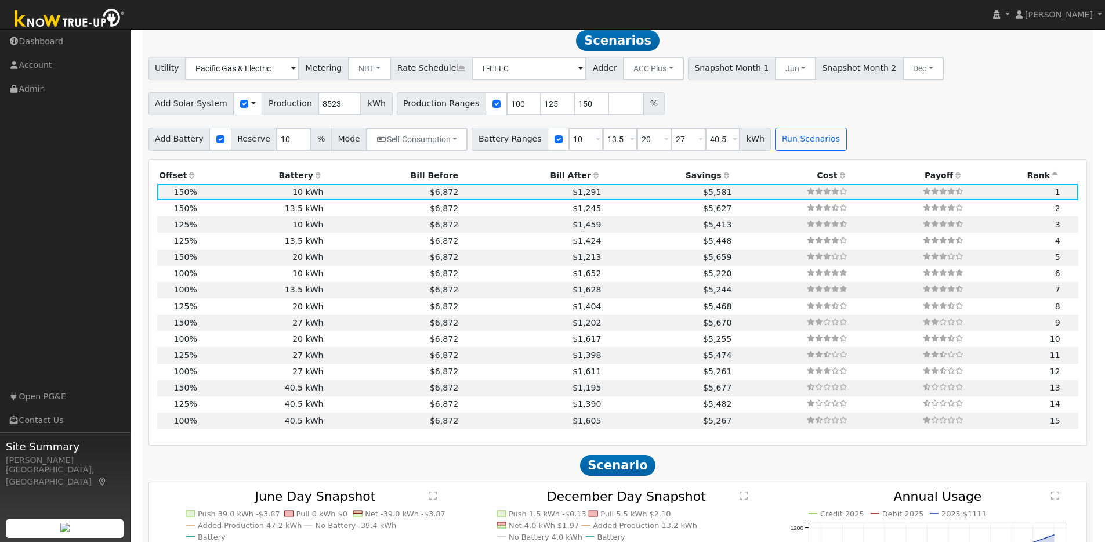
click at [189, 179] on icon at bounding box center [192, 175] width 10 height 8
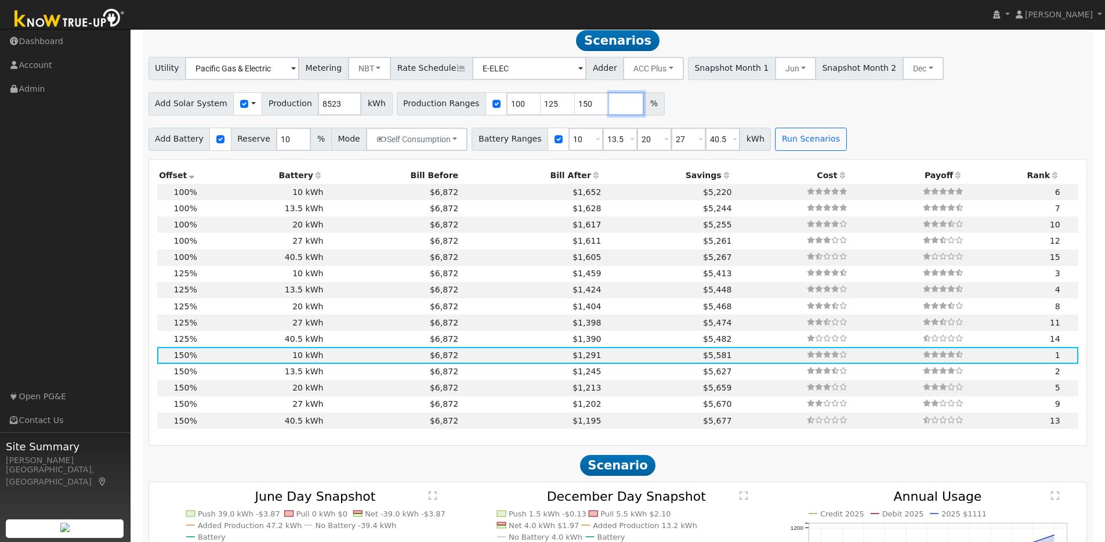
click at [609, 107] on input "number" at bounding box center [626, 103] width 35 height 23
type input "180"
click at [786, 147] on button "Run Scenarios" at bounding box center [810, 139] width 71 height 23
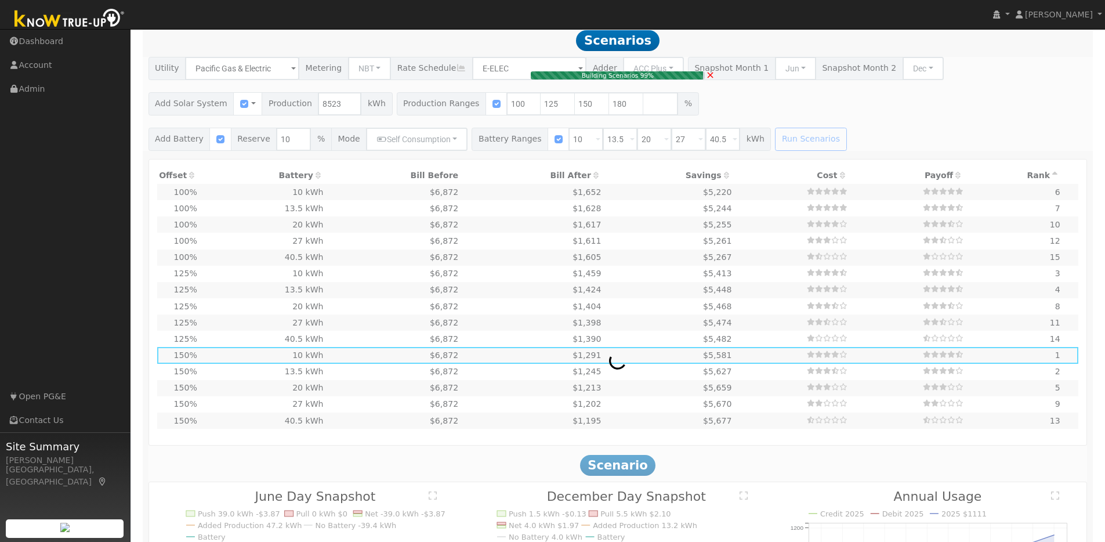
type input "10.2"
type input "$31,705"
type input "$12,542"
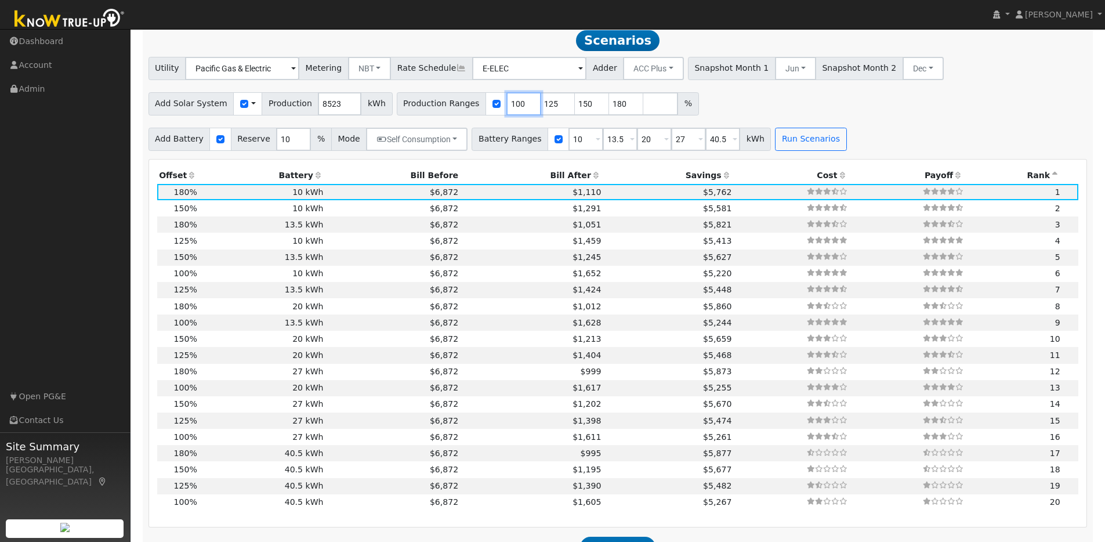
click at [512, 110] on input "100" at bounding box center [523, 103] width 35 height 23
type input "125"
type input "150"
type input "180"
type input "150"
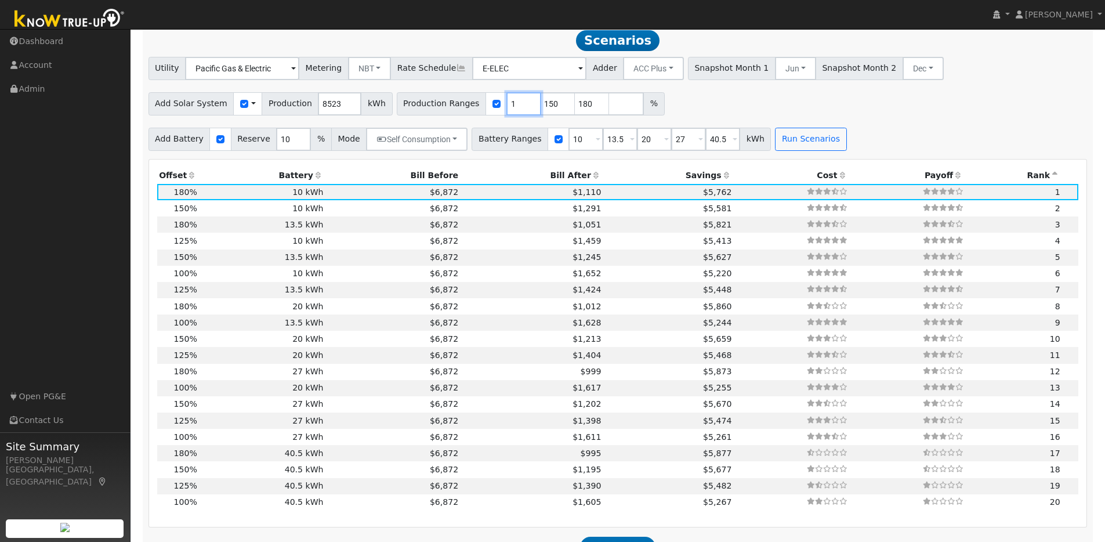
type input "180"
type input "150"
click at [783, 143] on button "Run Scenarios" at bounding box center [810, 139] width 71 height 23
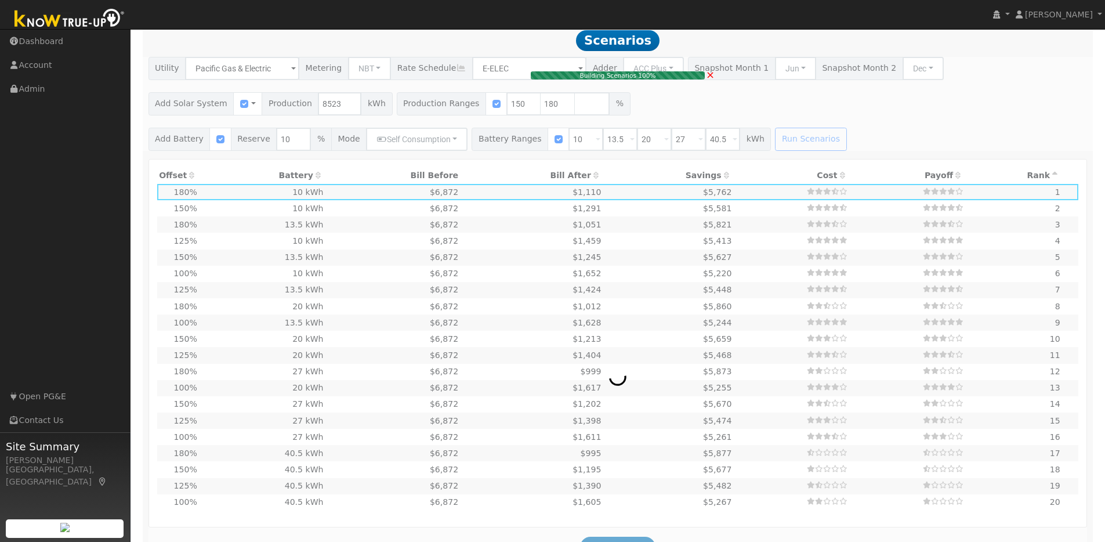
type input "$13,635"
type input "$13,602"
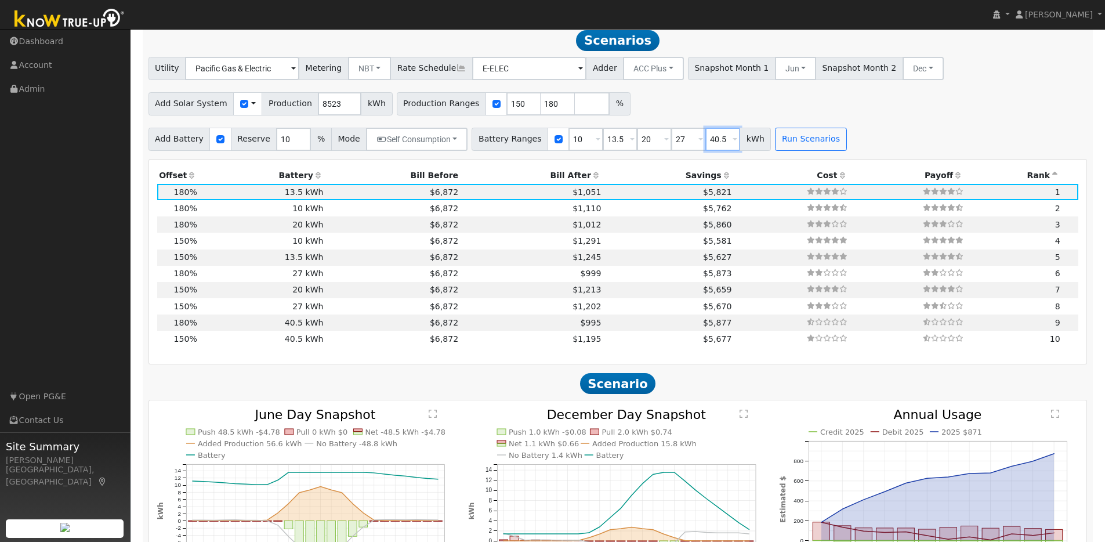
click at [717, 147] on input "40.5" at bounding box center [722, 139] width 35 height 23
drag, startPoint x: 717, startPoint y: 147, endPoint x: 685, endPoint y: 146, distance: 31.9
click at [685, 146] on div "Battery Ranges 10 Overrides Reserve % Mode None None Self Consumption Peak Savi…" at bounding box center [621, 139] width 299 height 23
drag, startPoint x: 646, startPoint y: 145, endPoint x: 636, endPoint y: 143, distance: 10.0
click at [637, 144] on input "20" at bounding box center [654, 139] width 35 height 23
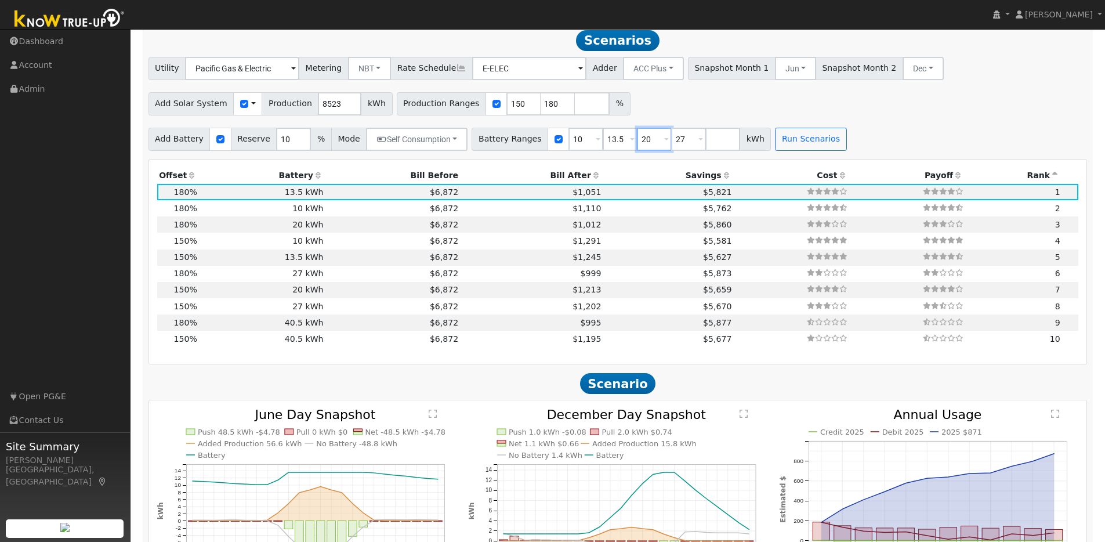
type input "27"
click at [579, 148] on input "10" at bounding box center [586, 139] width 35 height 23
type input "13.5"
type input "27"
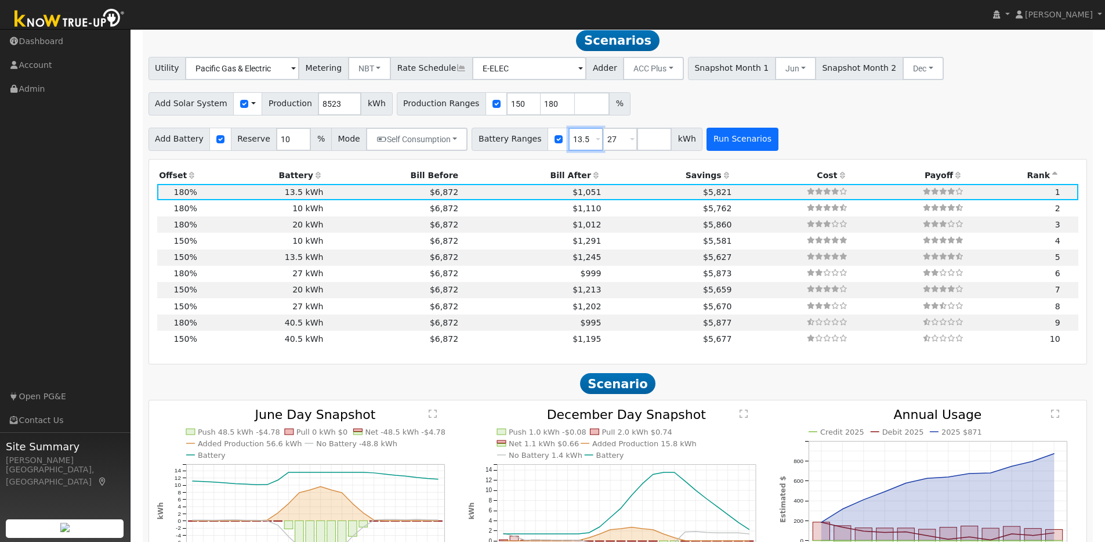
type input "13.5"
click at [730, 140] on button "Run Scenarios" at bounding box center [742, 139] width 71 height 23
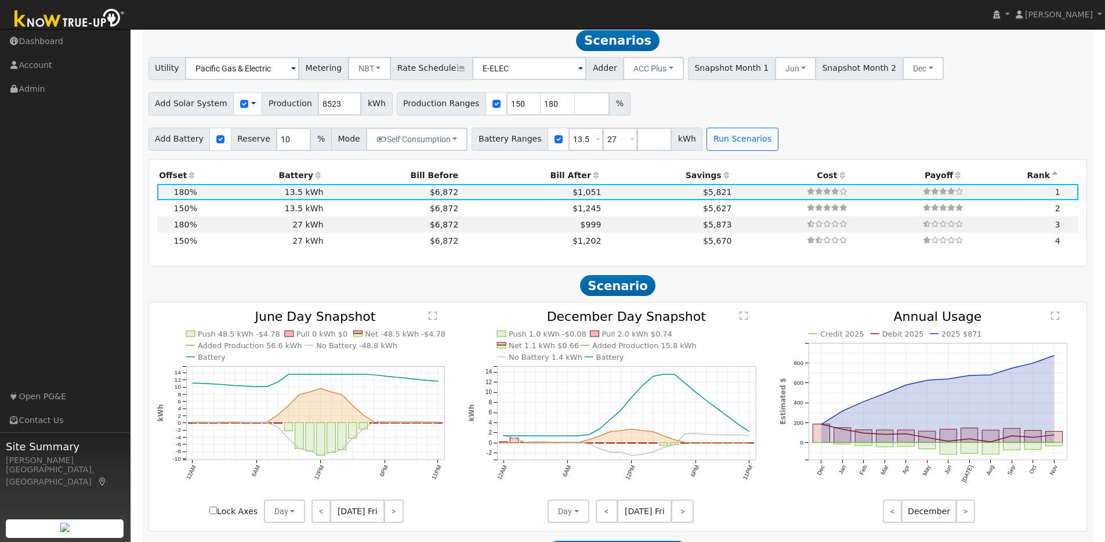
click at [1056, 179] on icon at bounding box center [1055, 175] width 10 height 8
click at [1055, 179] on icon at bounding box center [1055, 175] width 10 height 8
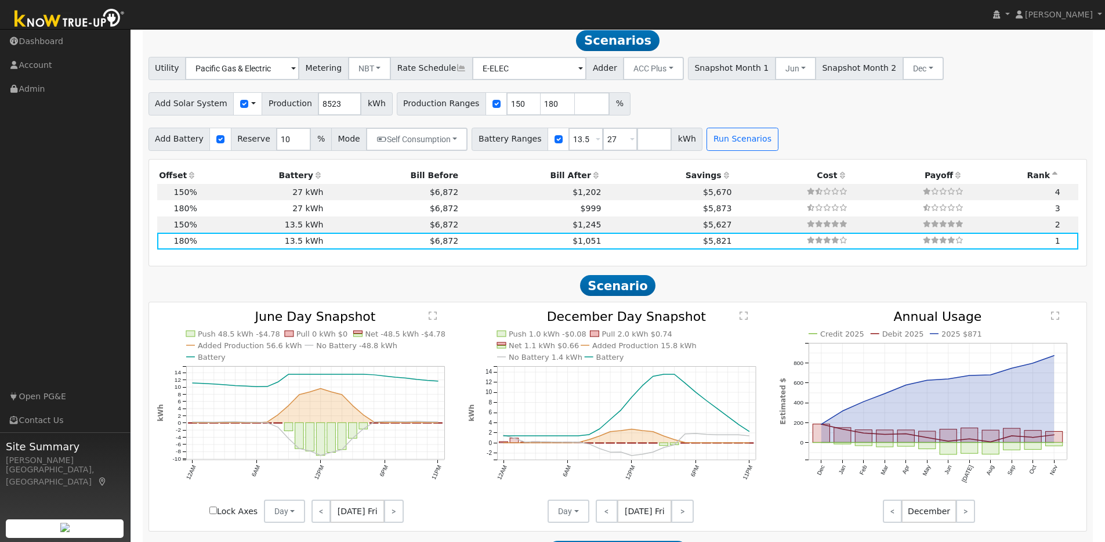
click at [1055, 179] on icon at bounding box center [1055, 175] width 10 height 8
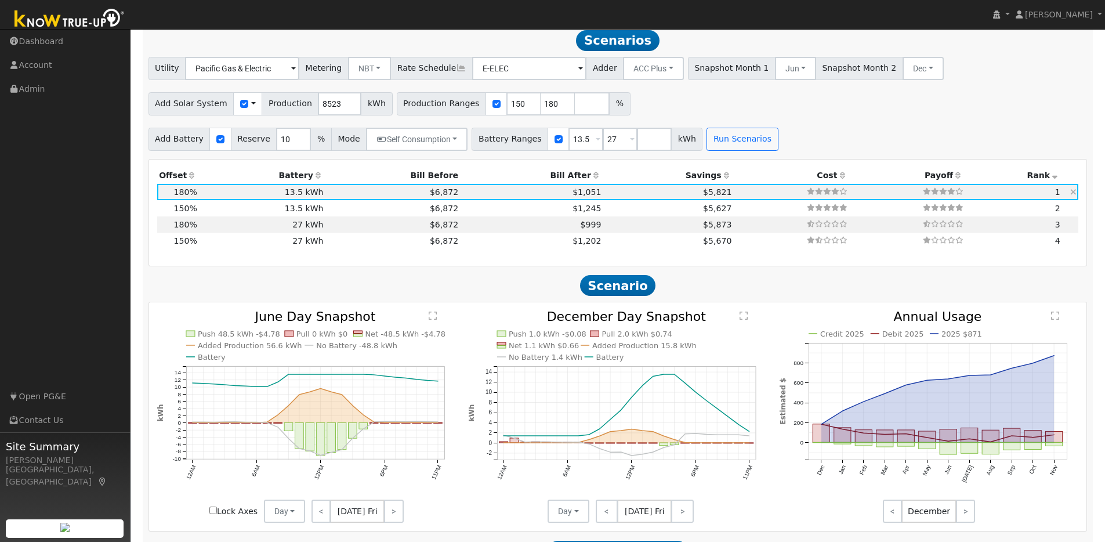
click at [392, 198] on td "$6,872" at bounding box center [392, 192] width 135 height 16
click at [374, 216] on td "$6,872" at bounding box center [392, 208] width 135 height 16
type input "8.5"
type input "$26,420"
type input "$12,017"
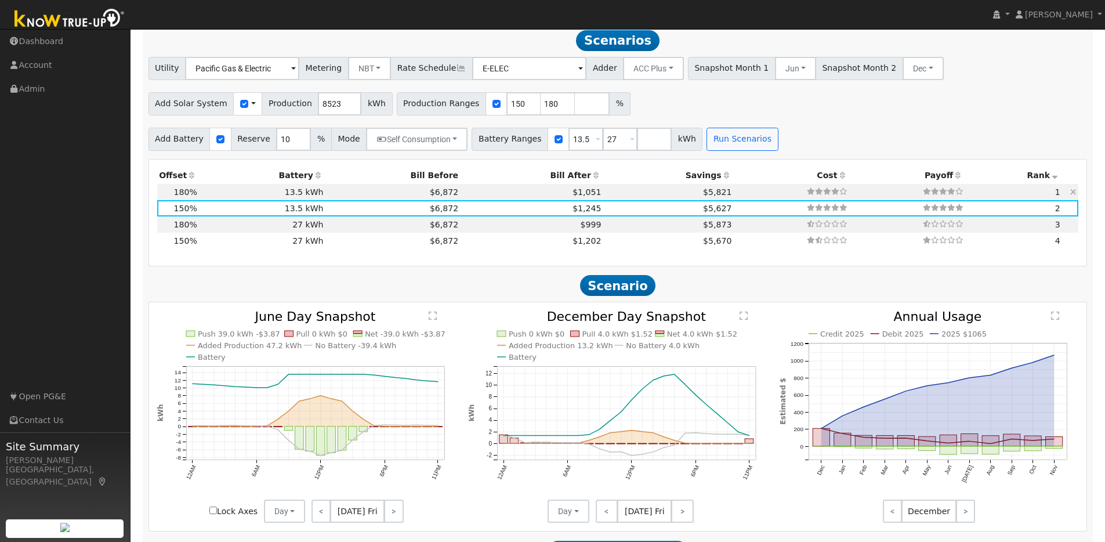
click at [374, 196] on td "$6,872" at bounding box center [392, 192] width 135 height 16
type input "10.2"
type input "$31,705"
type input "$13,602"
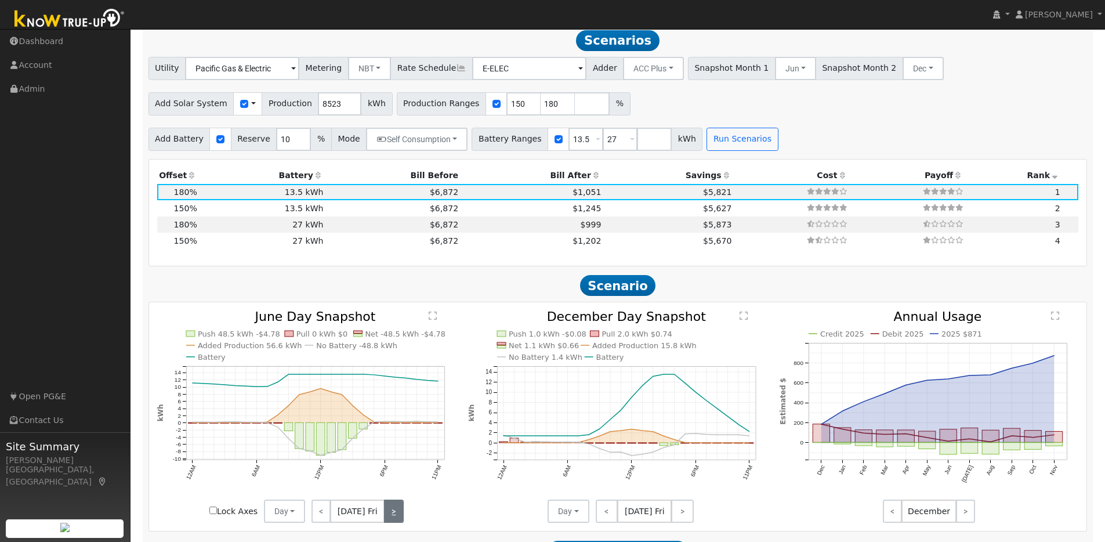
click at [395, 512] on link ">" at bounding box center [393, 511] width 19 height 23
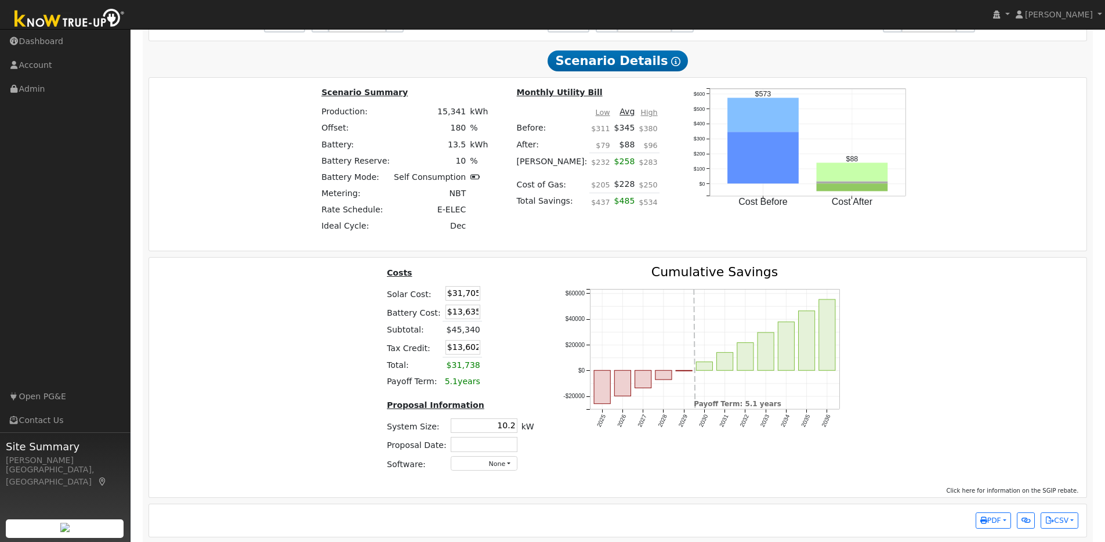
scroll to position [1532, 0]
